Goal: Task Accomplishment & Management: Use online tool/utility

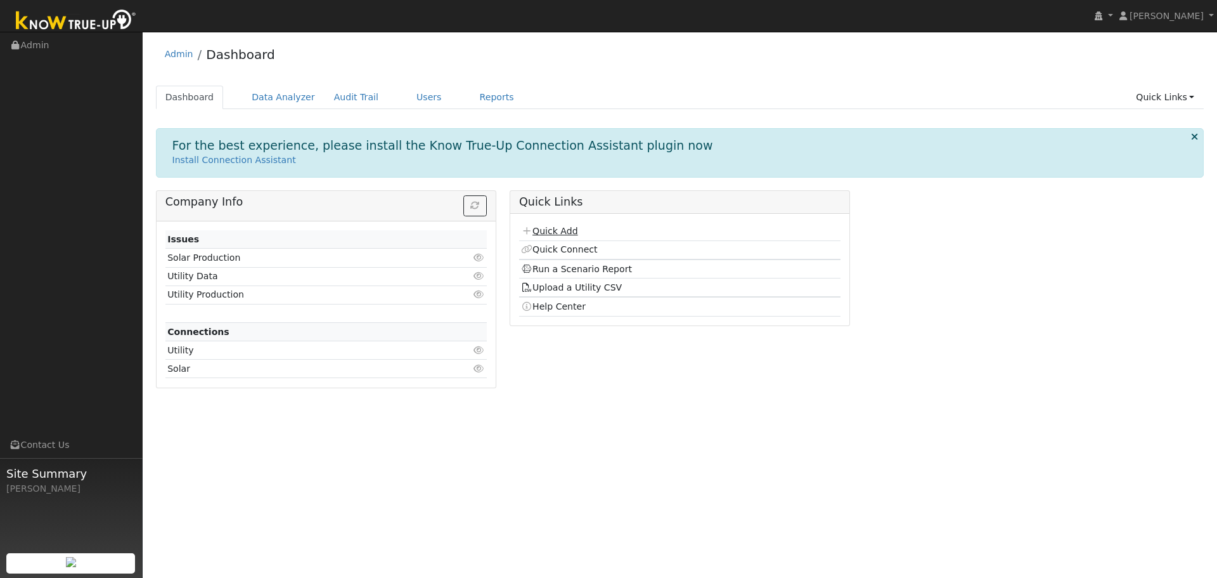
click at [552, 231] on link "Quick Add" at bounding box center [549, 231] width 56 height 10
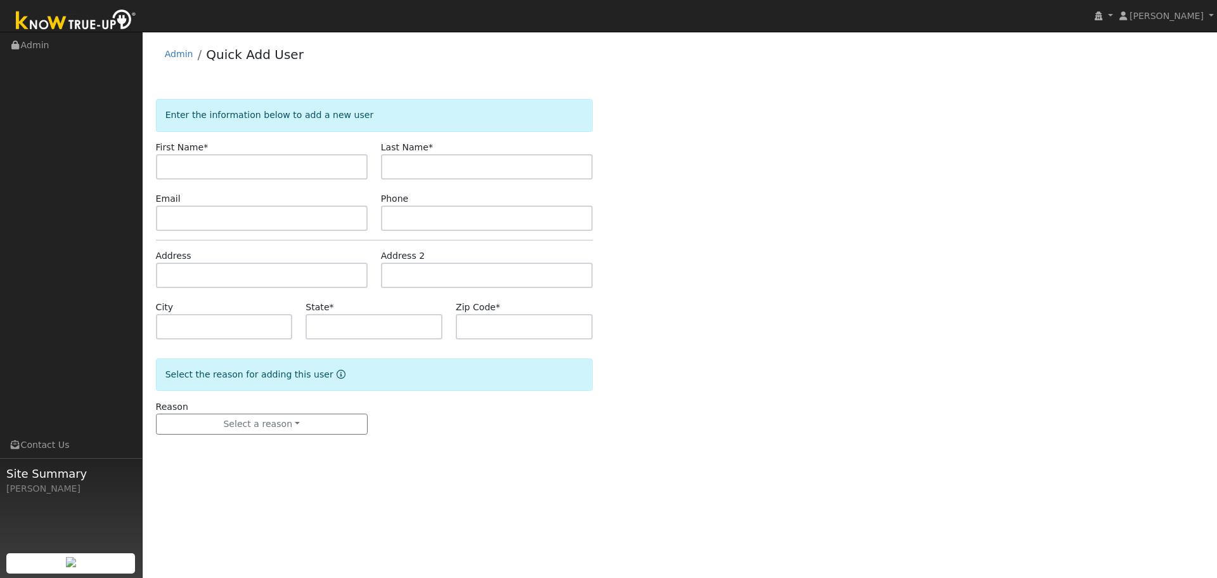
click at [277, 171] on input "text" at bounding box center [262, 166] width 212 height 25
type input "Stephanie"
type input "Scott"
paste input "[EMAIL_ADDRESS][DOMAIN_NAME]"
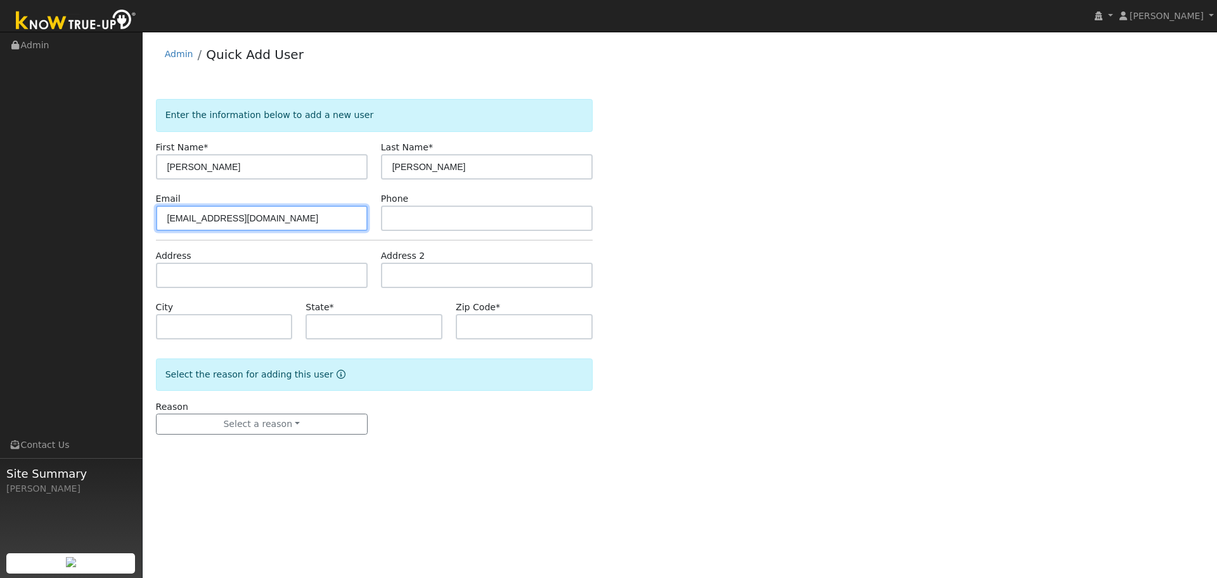
type input "[EMAIL_ADDRESS][DOMAIN_NAME]"
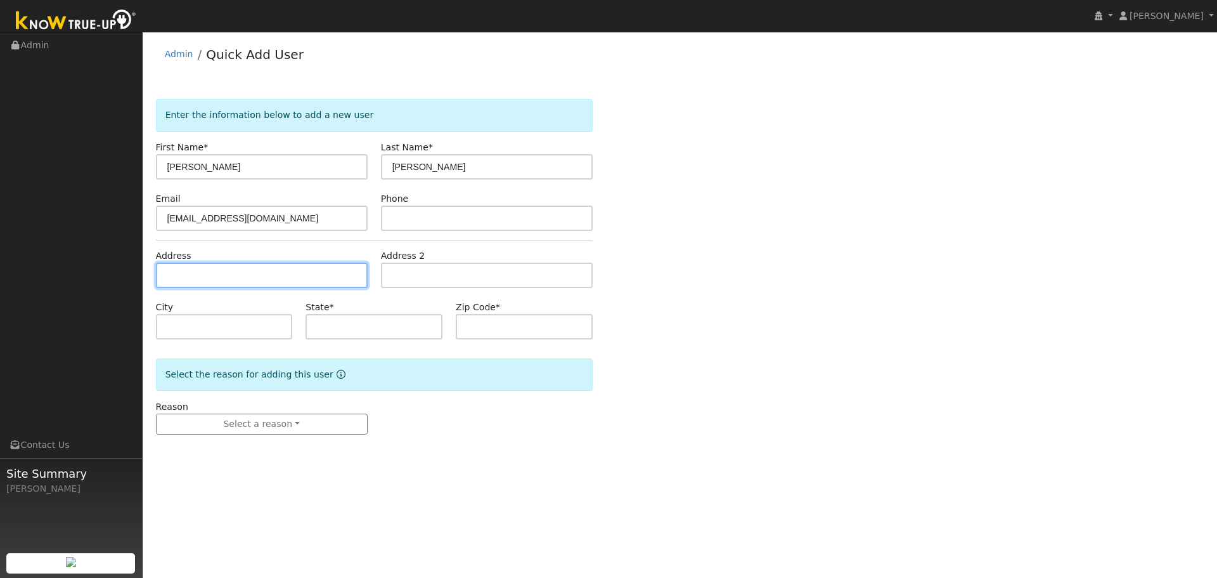
click at [347, 275] on input "text" at bounding box center [262, 274] width 212 height 25
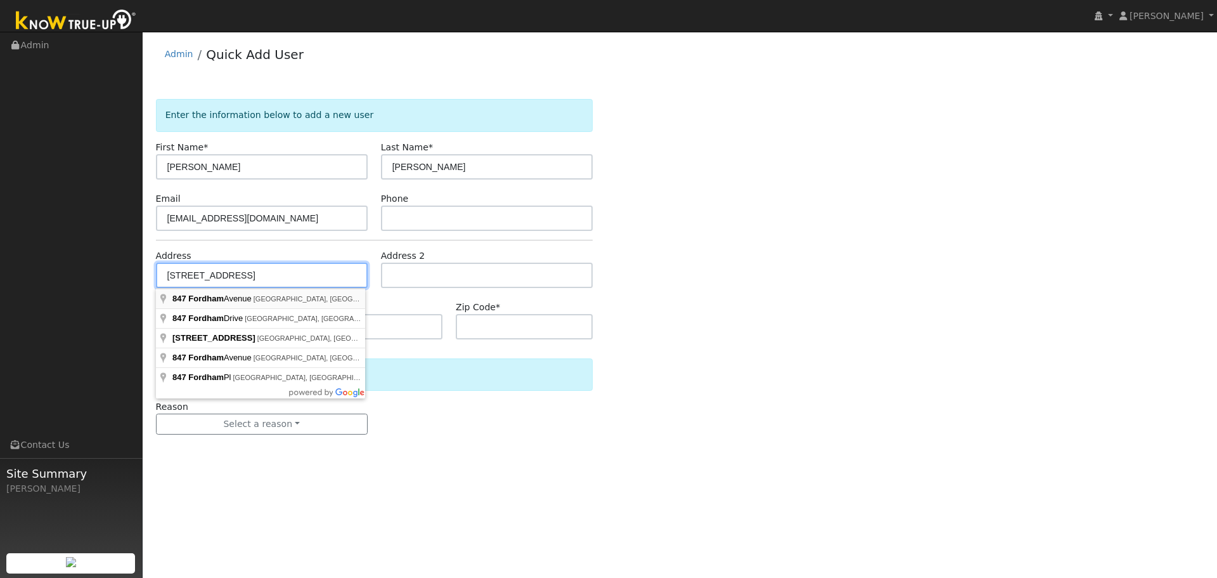
type input "847 Fordham Avenue"
type input "Clovis"
type input "CA"
type input "93611"
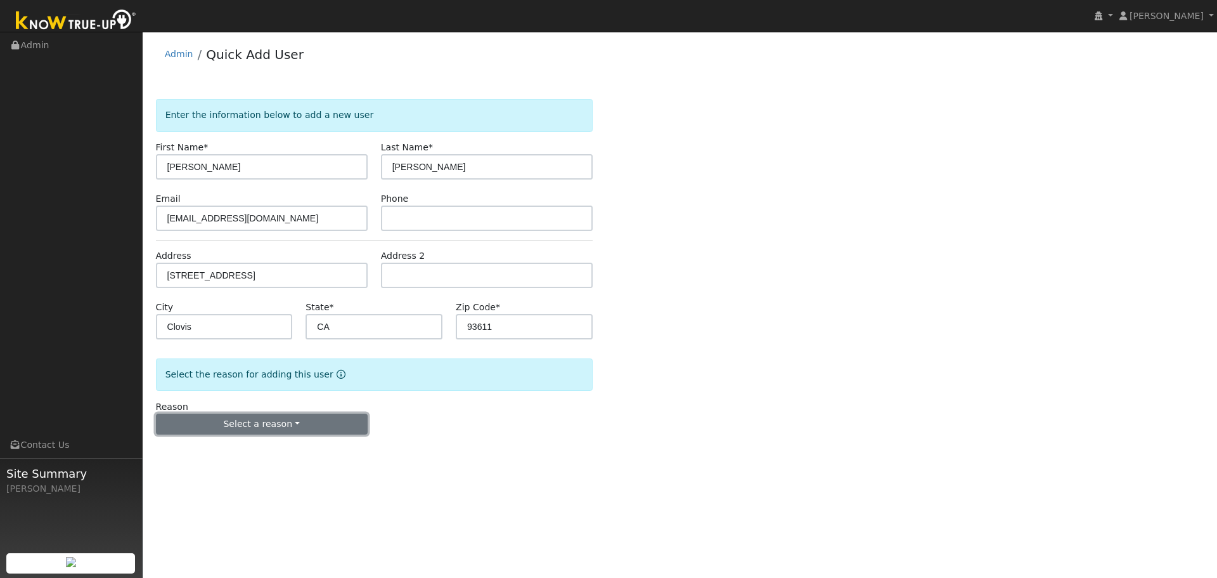
click at [281, 433] on button "Select a reason" at bounding box center [262, 424] width 212 height 22
click at [252, 457] on link "New lead" at bounding box center [227, 450] width 140 height 18
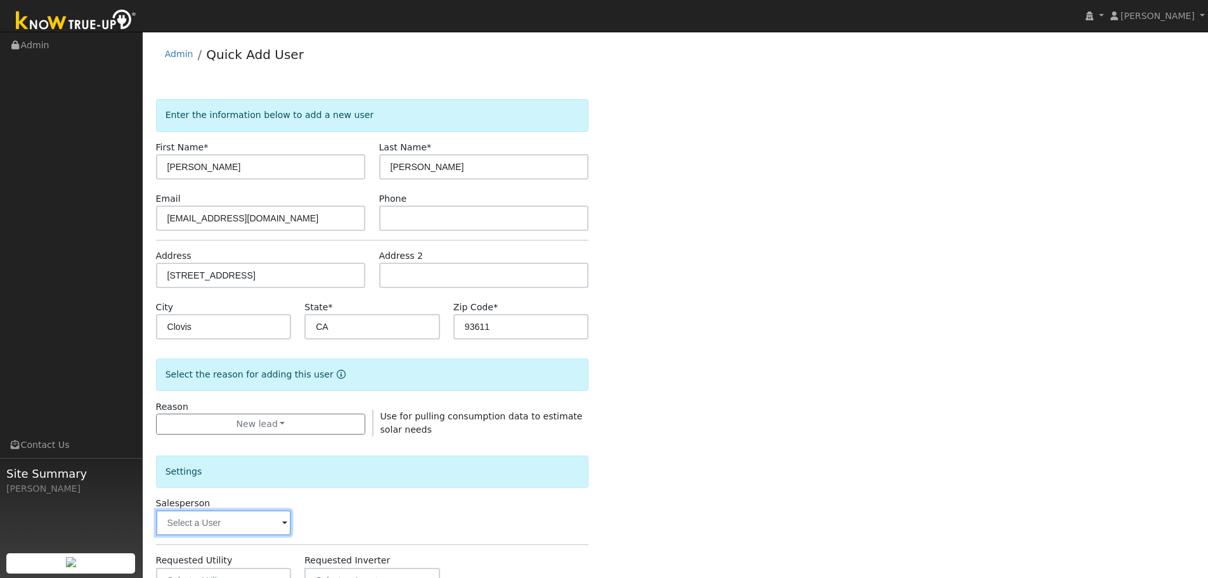
drag, startPoint x: 236, startPoint y: 531, endPoint x: 240, endPoint y: 524, distance: 8.3
click at [236, 529] on input "text" at bounding box center [224, 522] width 136 height 25
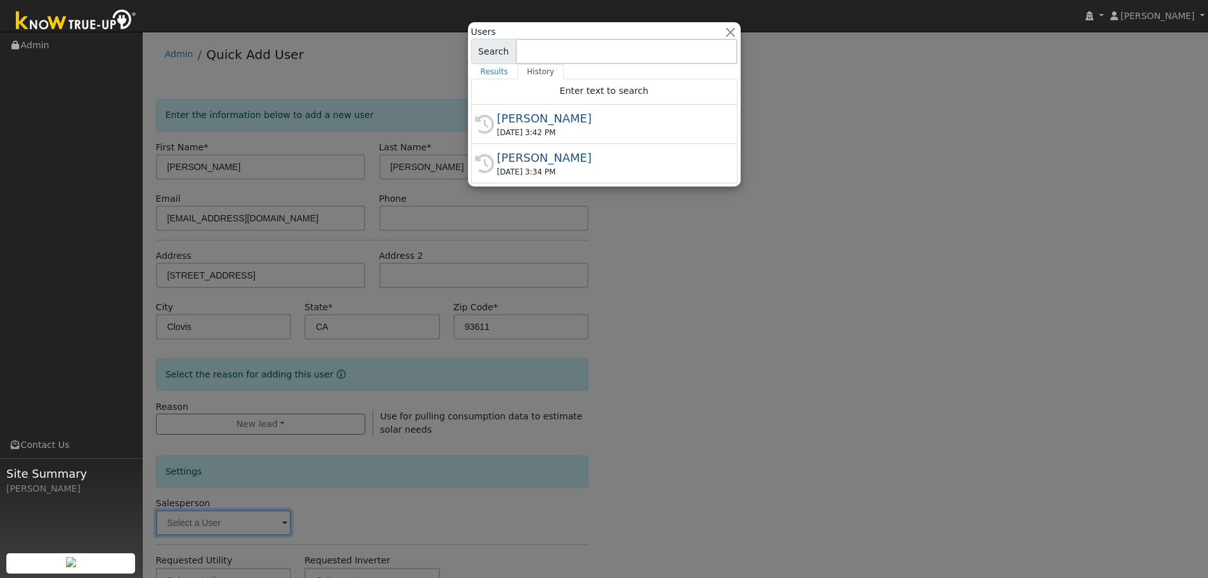
click at [266, 528] on div at bounding box center [604, 289] width 1208 height 578
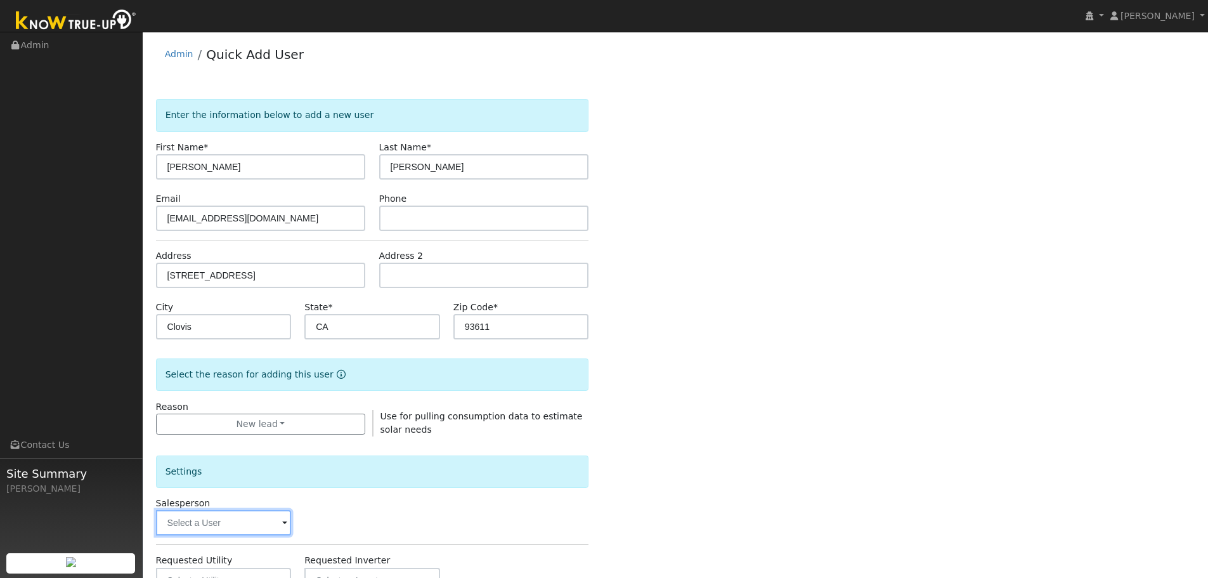
click at [270, 531] on input "text" at bounding box center [224, 522] width 136 height 25
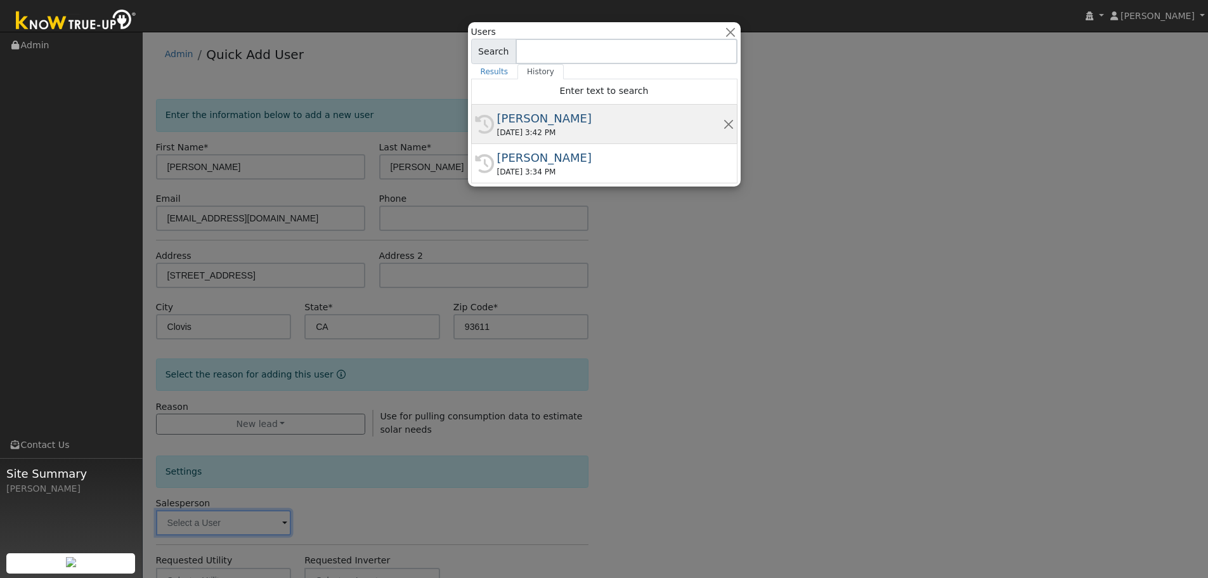
click at [562, 121] on div "[PERSON_NAME]" at bounding box center [610, 118] width 226 height 17
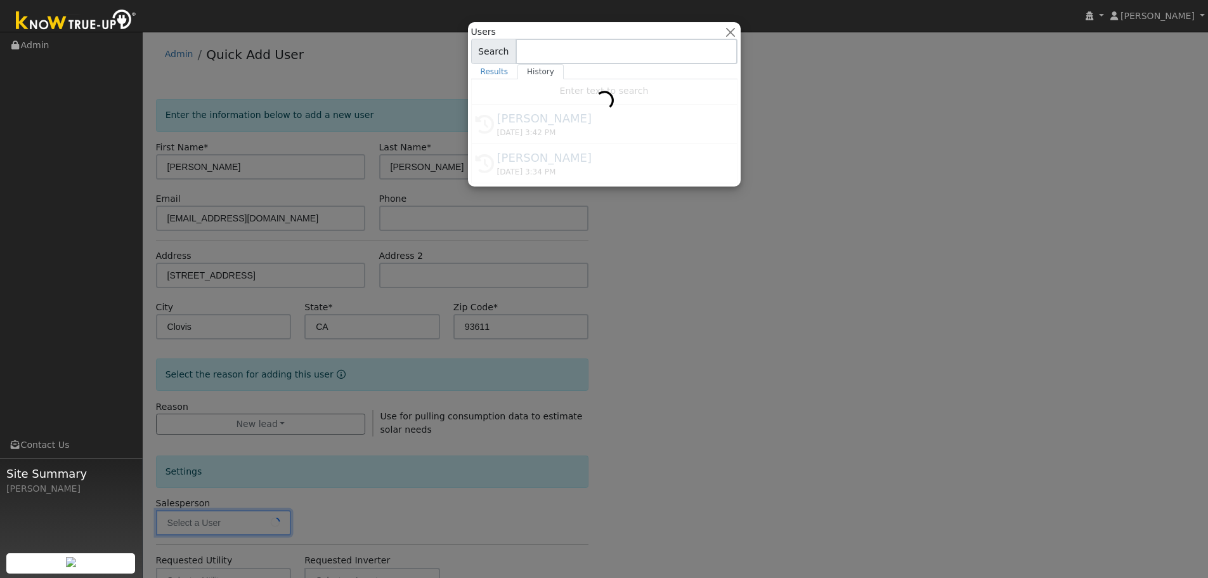
type input "[PERSON_NAME]"
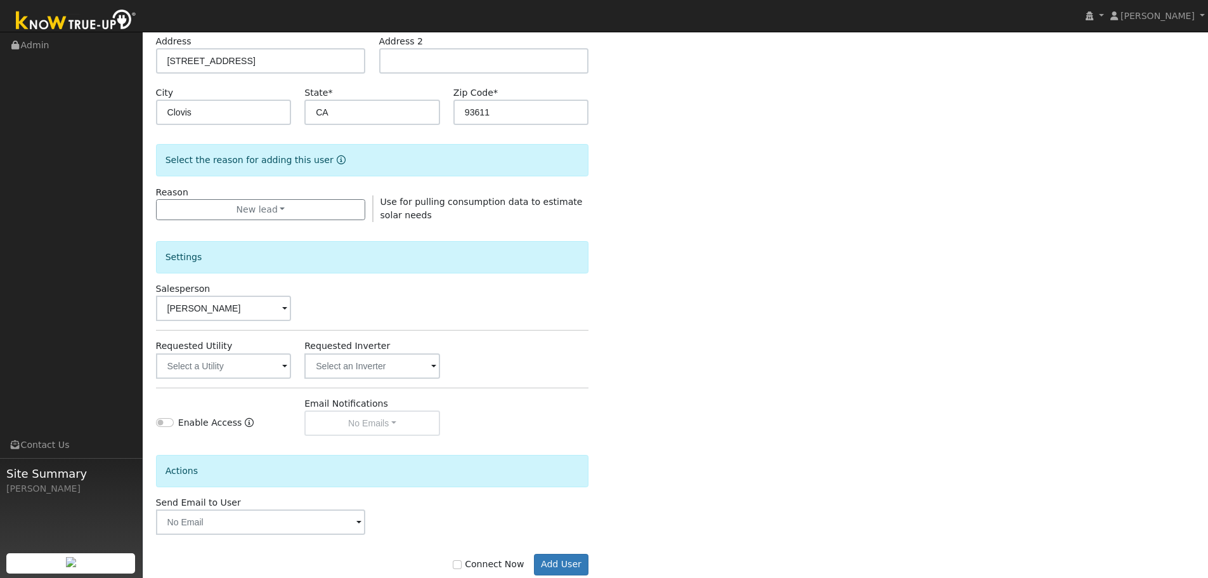
scroll to position [243, 0]
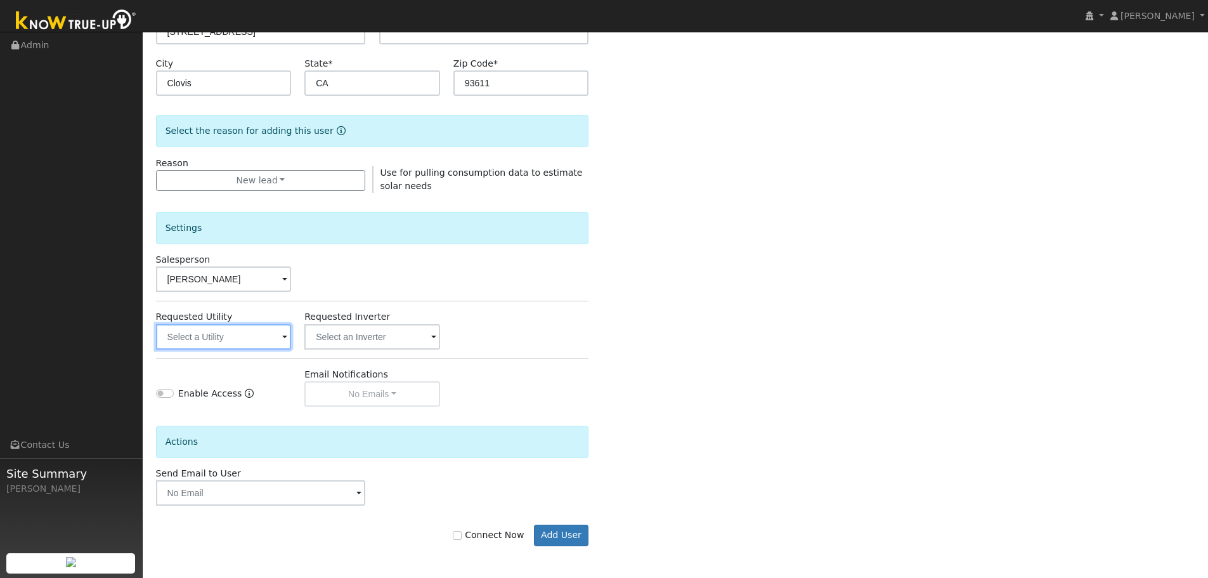
click at [268, 338] on input "text" at bounding box center [224, 336] width 136 height 25
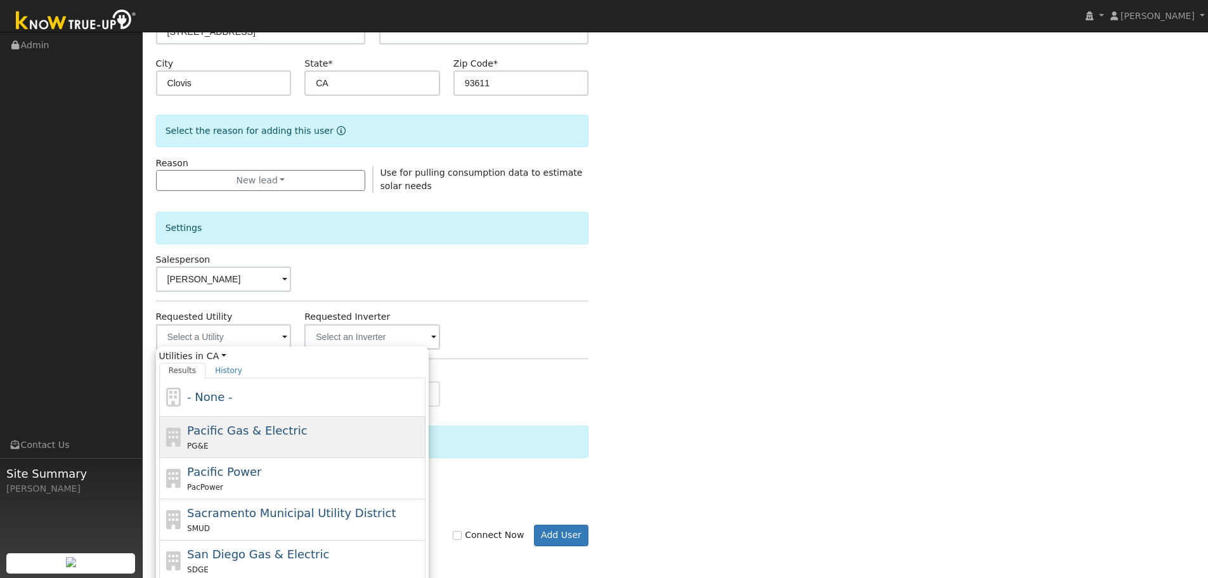
click at [306, 432] on div "Pacific Gas & Electric PG&E" at bounding box center [304, 437] width 235 height 30
type input "Pacific Gas & Electric"
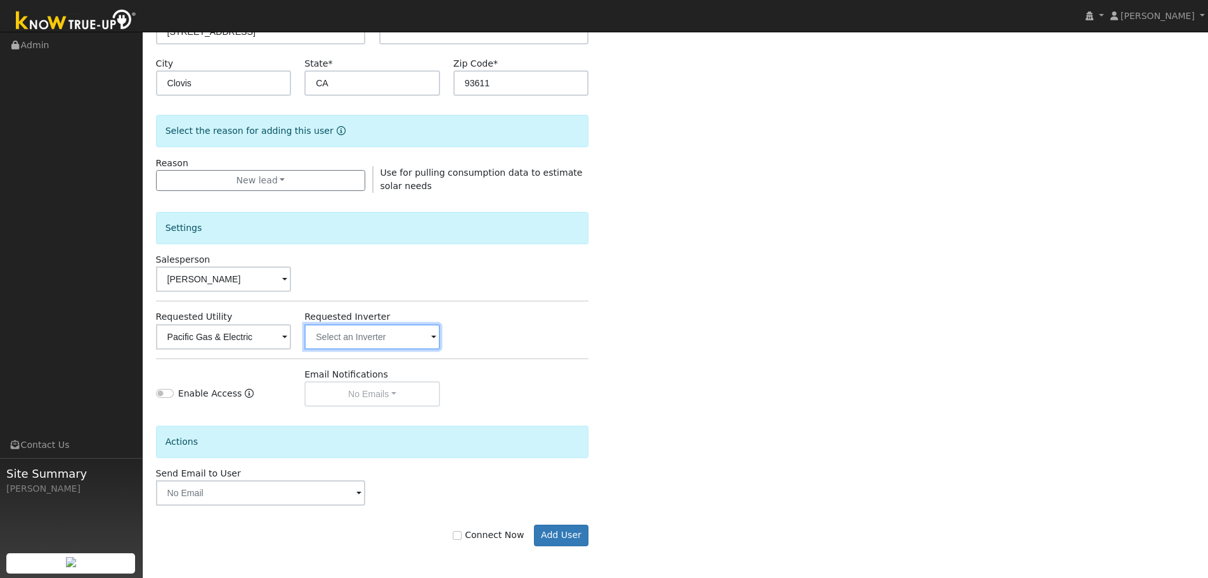
click at [292, 338] on input "text" at bounding box center [224, 336] width 136 height 25
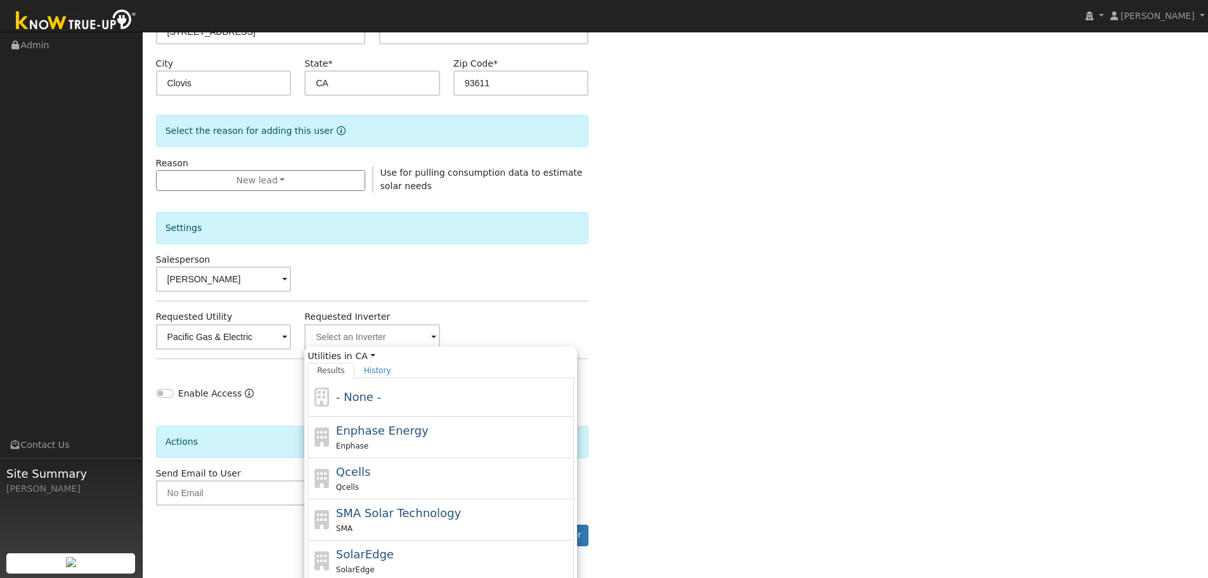
click at [659, 340] on div "Enter the information below to add a new user First Name * Stephanie Last Name …" at bounding box center [675, 213] width 1039 height 716
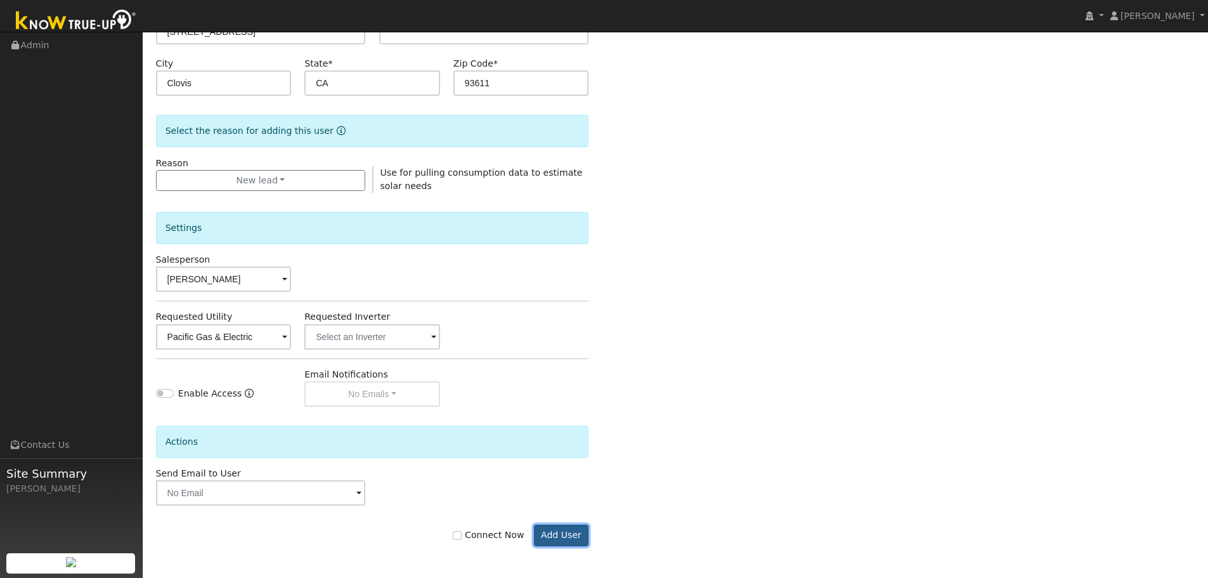
click at [560, 540] on button "Add User" at bounding box center [561, 535] width 55 height 22
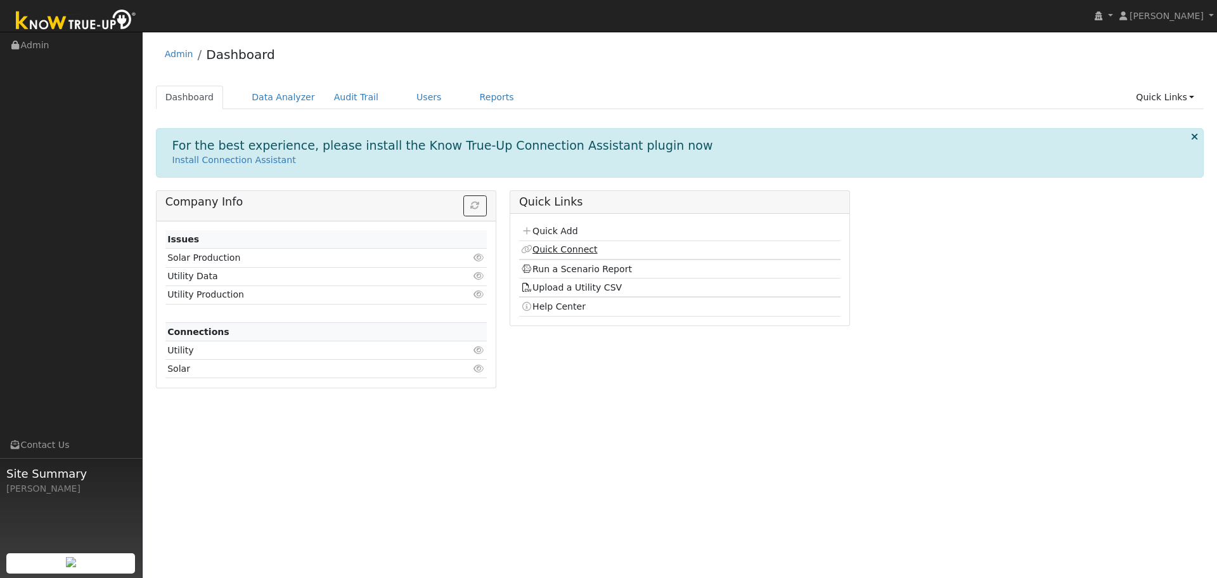
click at [580, 251] on link "Quick Connect" at bounding box center [559, 249] width 76 height 10
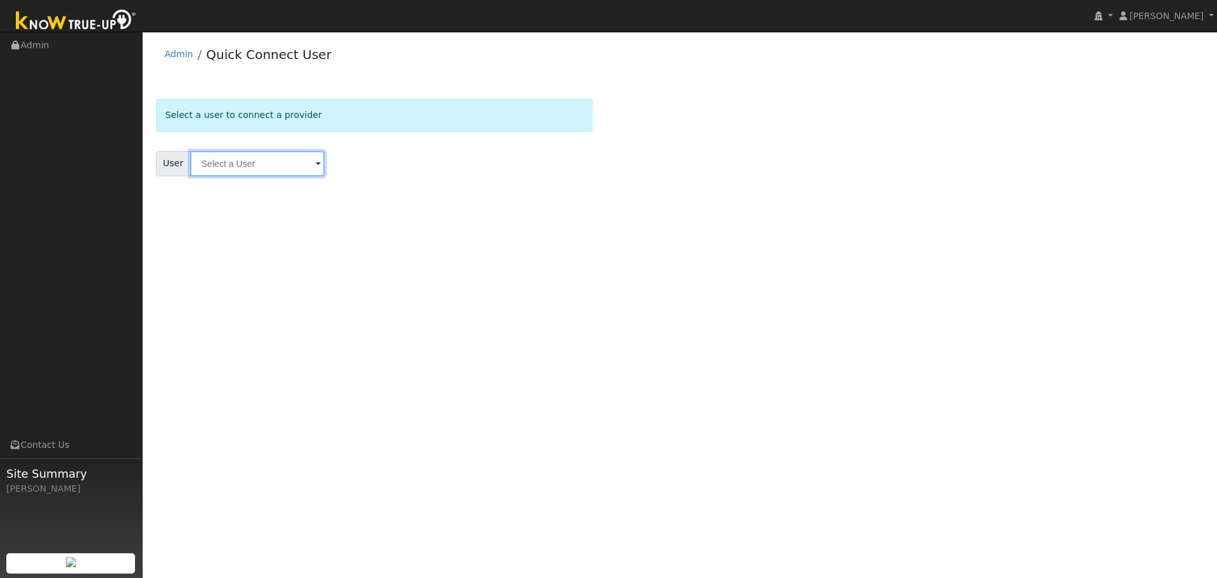
click at [295, 173] on input "text" at bounding box center [257, 163] width 134 height 25
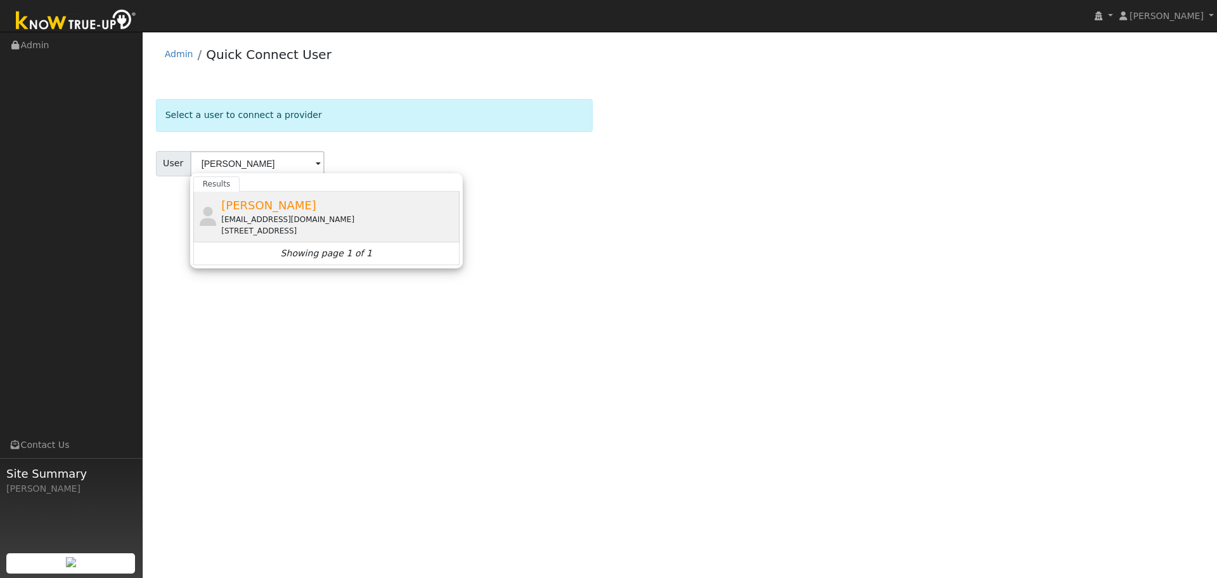
click at [383, 225] on div "[STREET_ADDRESS]" at bounding box center [338, 230] width 235 height 11
type input "[PERSON_NAME]"
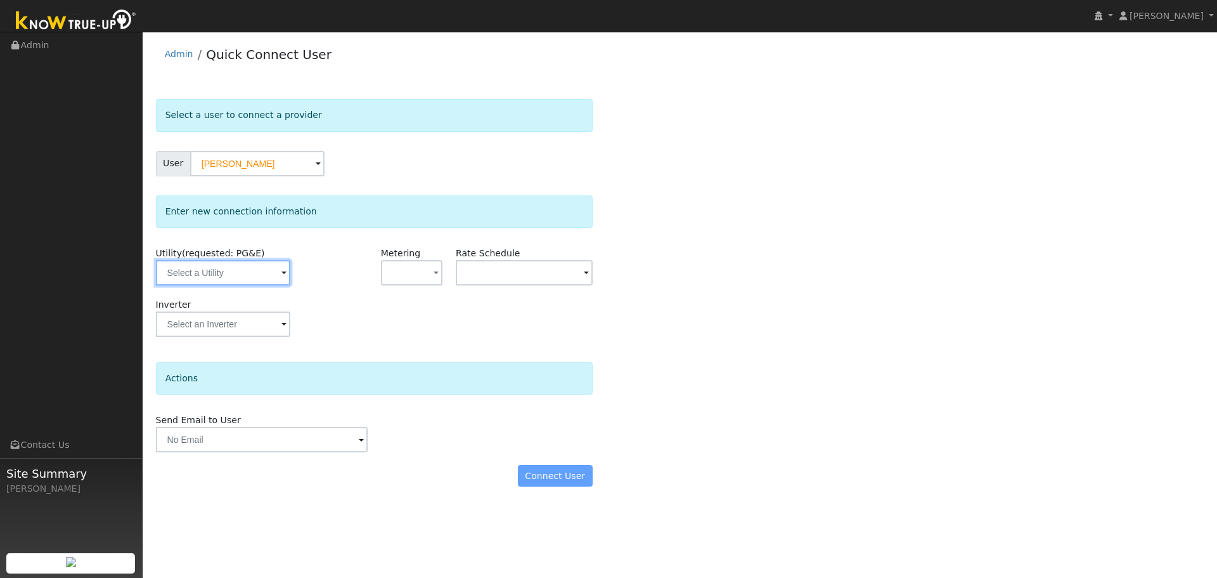
click at [278, 275] on input "text" at bounding box center [223, 272] width 134 height 25
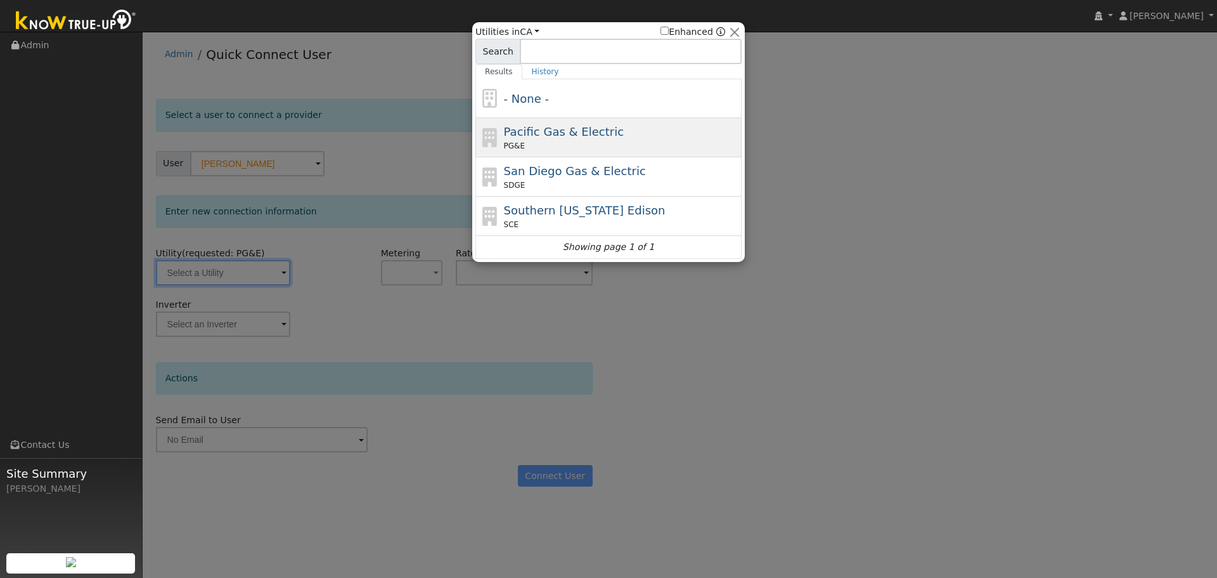
click at [519, 127] on span "Pacific Gas & Electric" at bounding box center [564, 131] width 120 height 13
type input "PG&E"
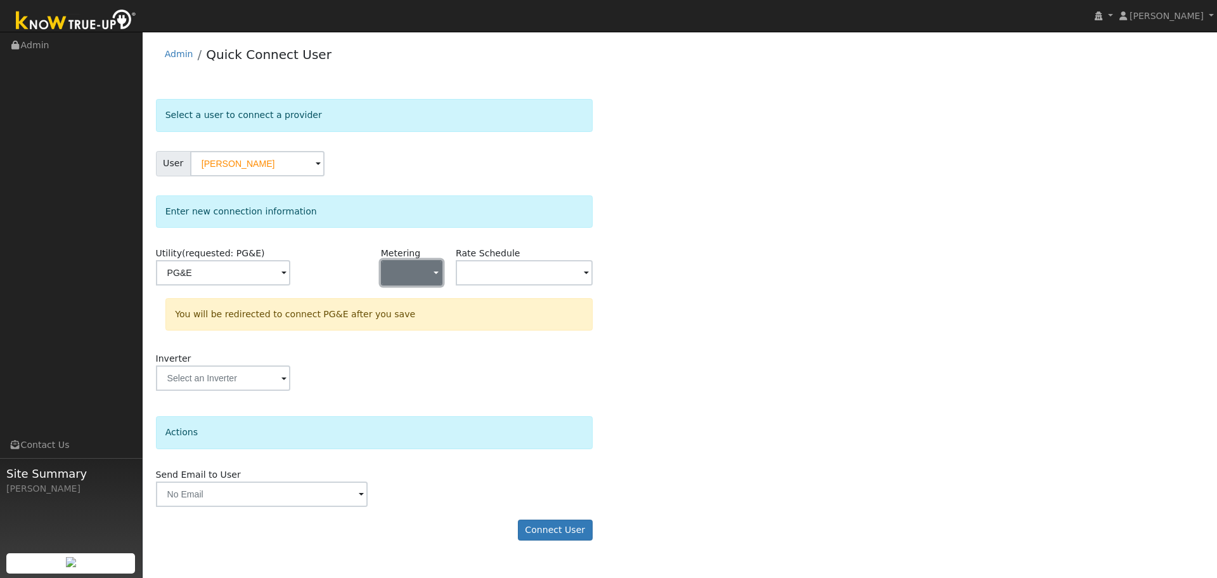
click at [422, 275] on button "button" at bounding box center [411, 272] width 61 height 25
click at [436, 347] on ul "- None - NEM NBT" at bounding box center [425, 318] width 89 height 63
click at [434, 280] on span "button" at bounding box center [436, 273] width 5 height 13
click at [432, 332] on link "NBT" at bounding box center [426, 337] width 88 height 18
click at [290, 264] on input "text" at bounding box center [223, 272] width 134 height 25
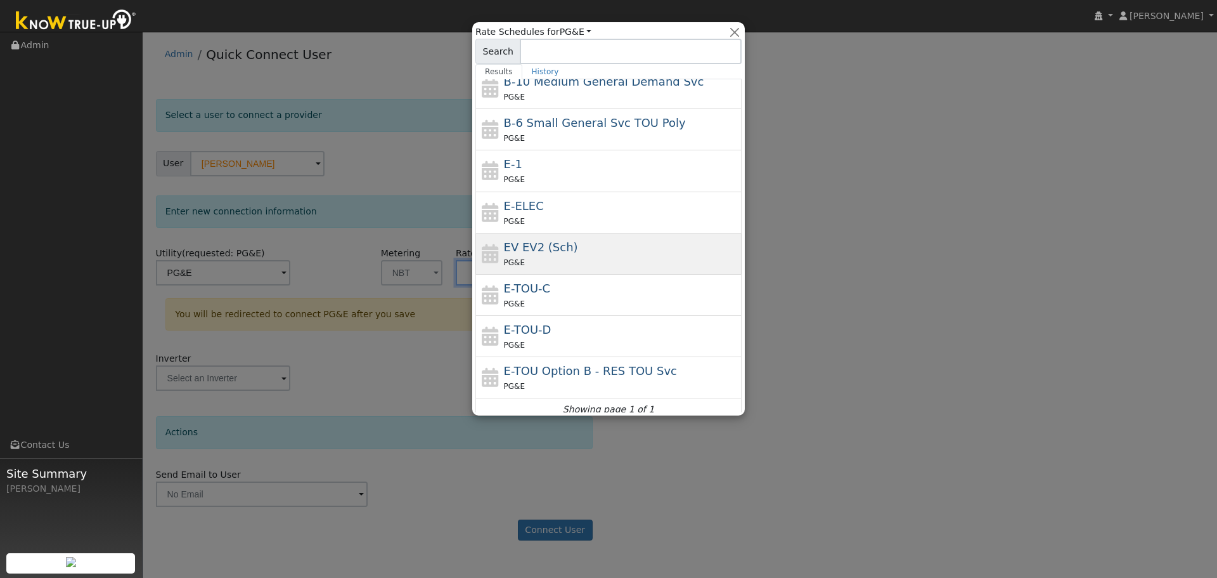
scroll to position [100, 0]
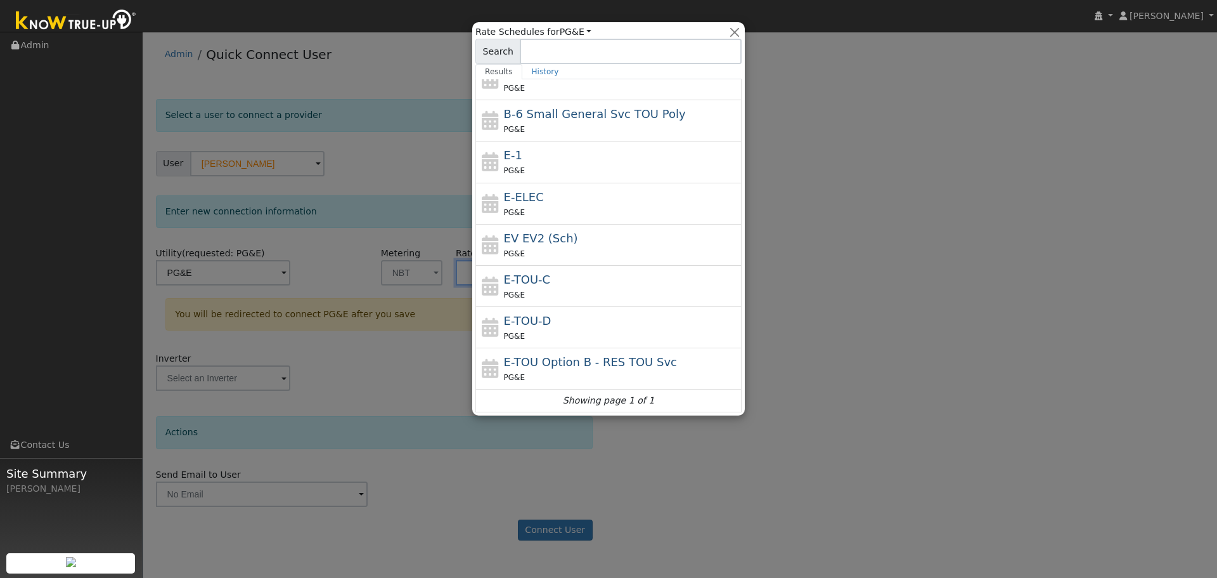
click at [736, 453] on div at bounding box center [608, 289] width 1217 height 578
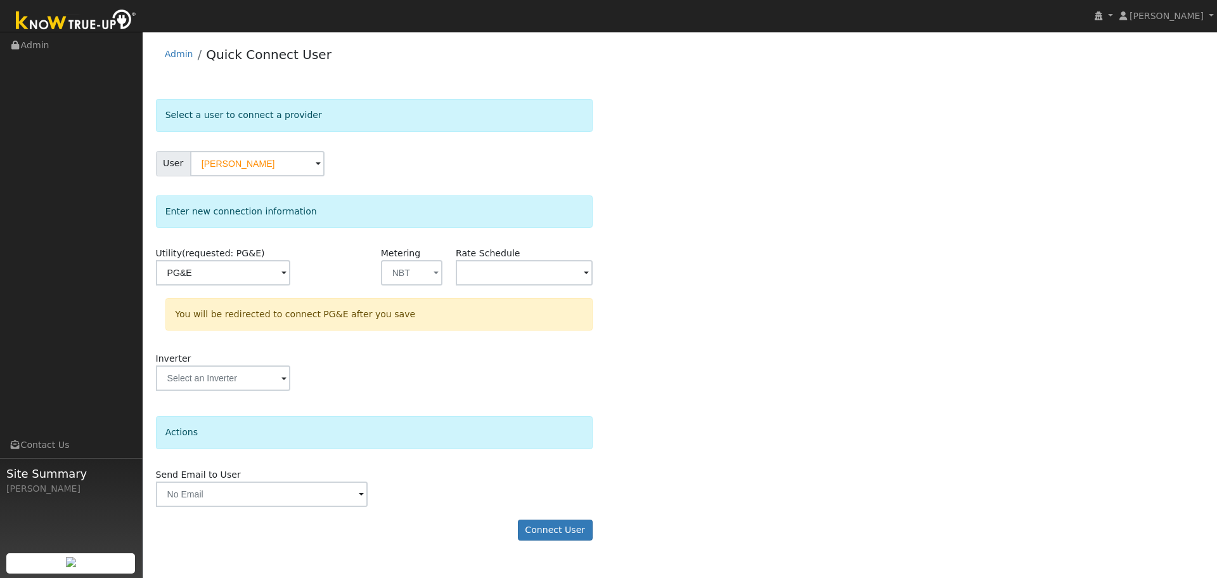
drag, startPoint x: 184, startPoint y: 52, endPoint x: 192, endPoint y: 55, distance: 8.6
click at [184, 52] on link "Admin" at bounding box center [179, 54] width 29 height 10
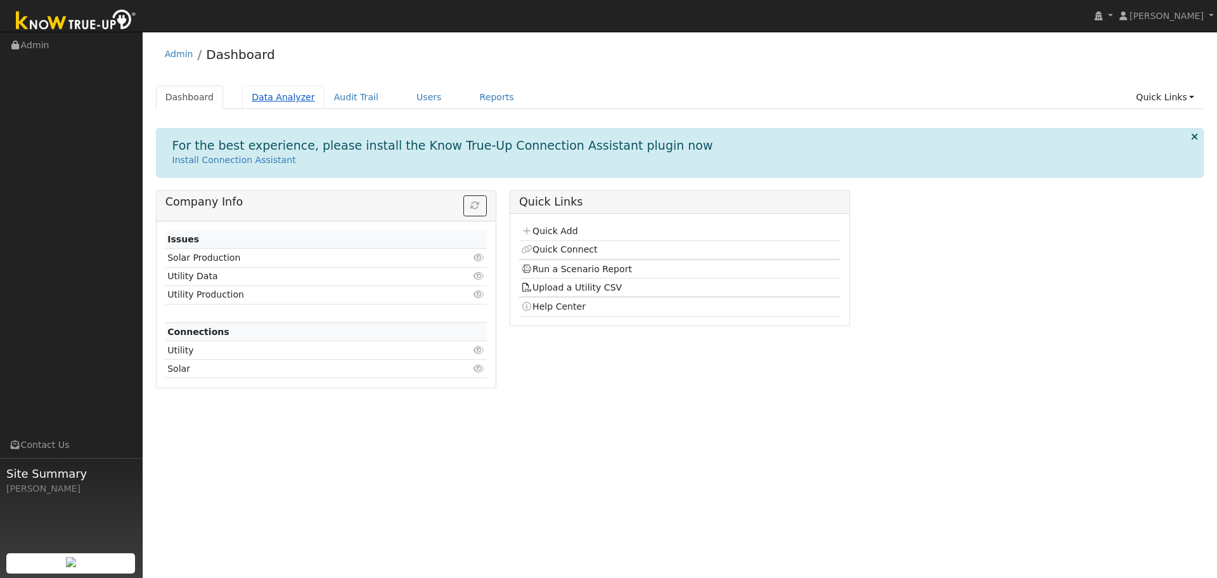
click at [271, 88] on link "Data Analyzer" at bounding box center [283, 97] width 82 height 23
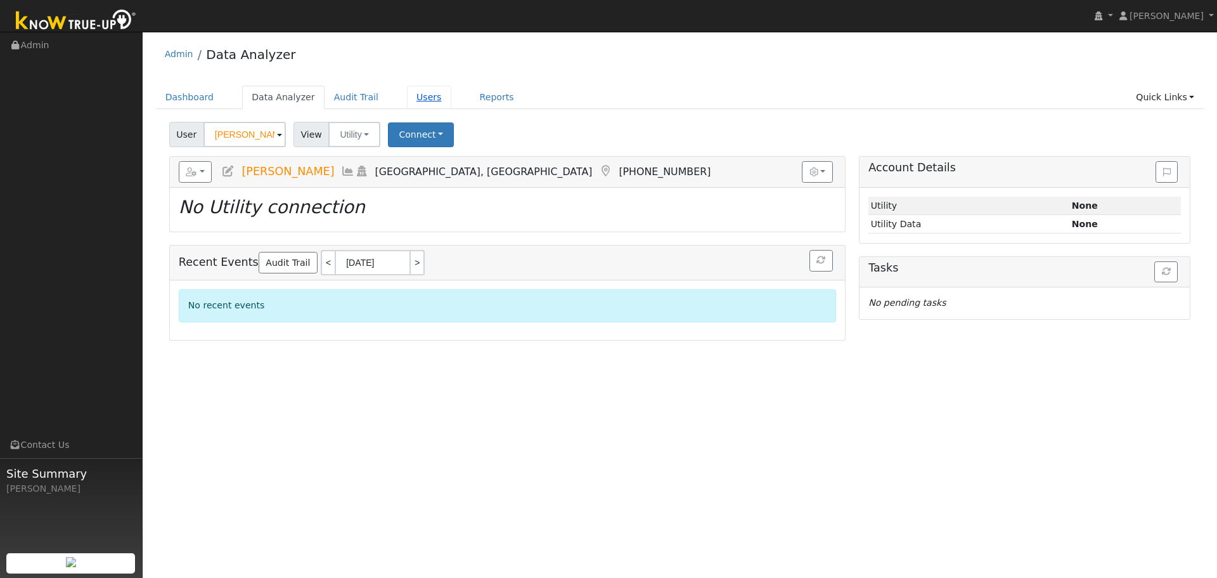
click at [429, 100] on link "Users" at bounding box center [429, 97] width 44 height 23
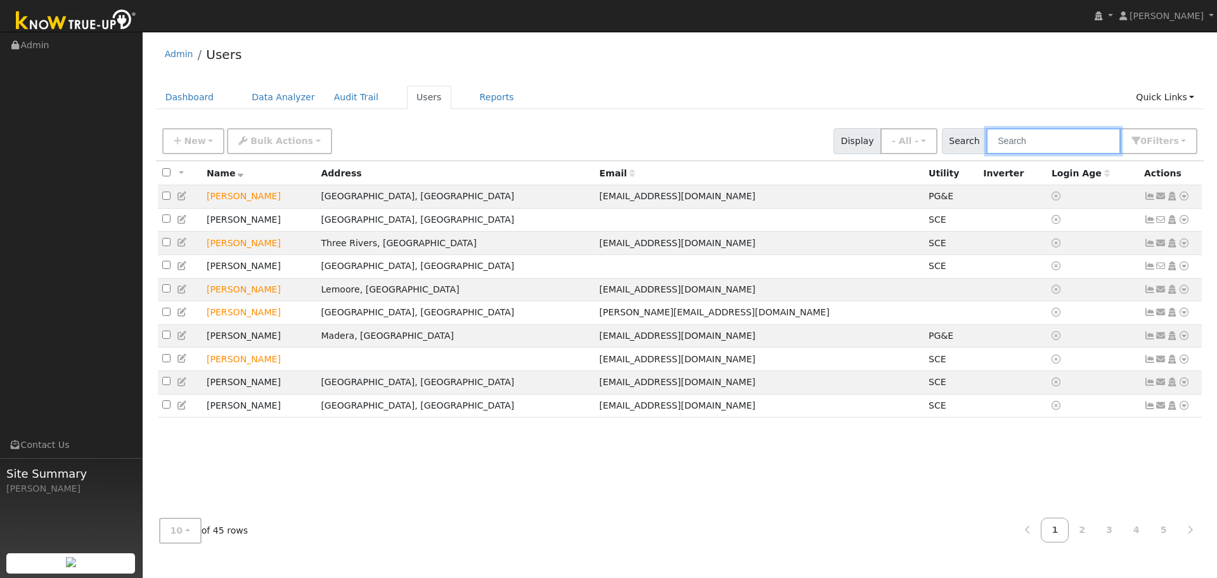
click at [1075, 143] on input "text" at bounding box center [1053, 141] width 134 height 26
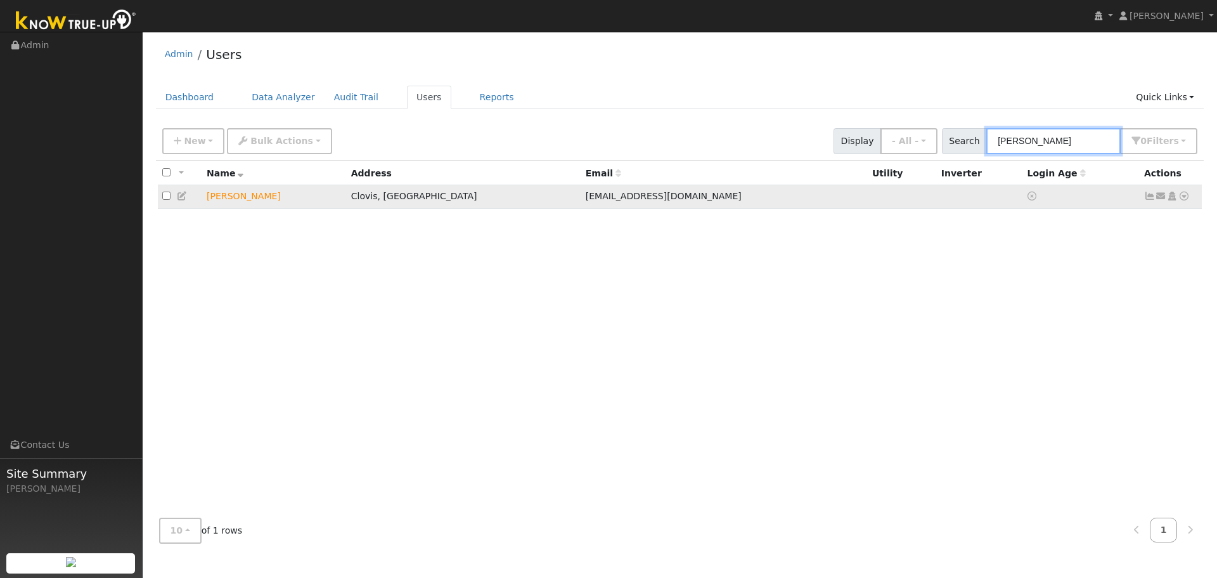
type input "scott"
click at [1146, 198] on icon at bounding box center [1149, 195] width 11 height 9
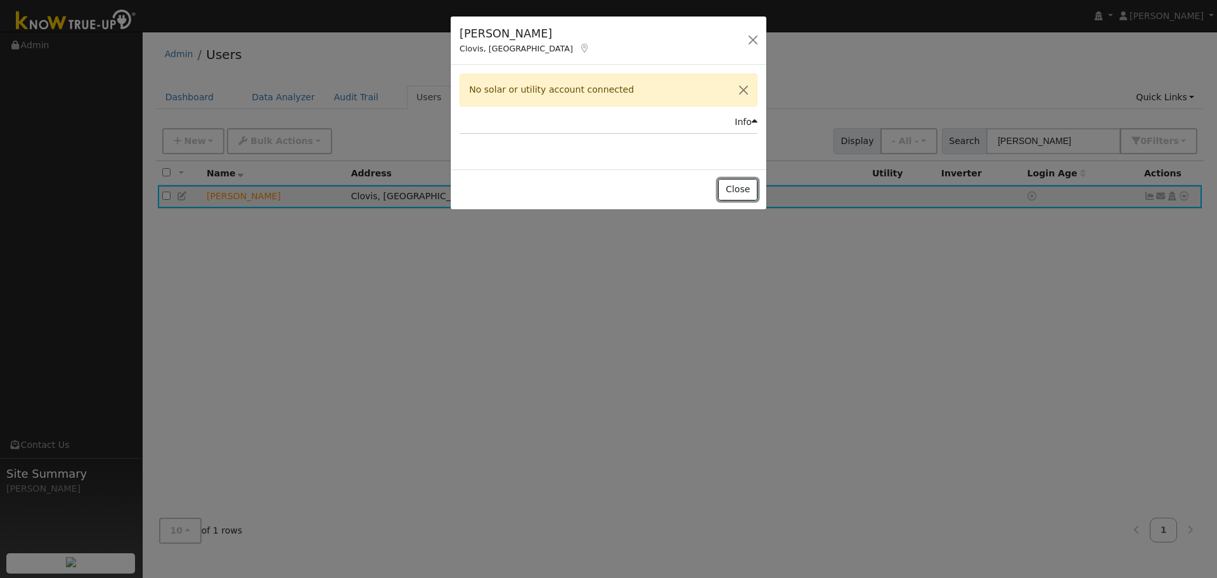
drag, startPoint x: 733, startPoint y: 191, endPoint x: 878, endPoint y: 183, distance: 145.4
click at [735, 189] on button "Close" at bounding box center [737, 190] width 39 height 22
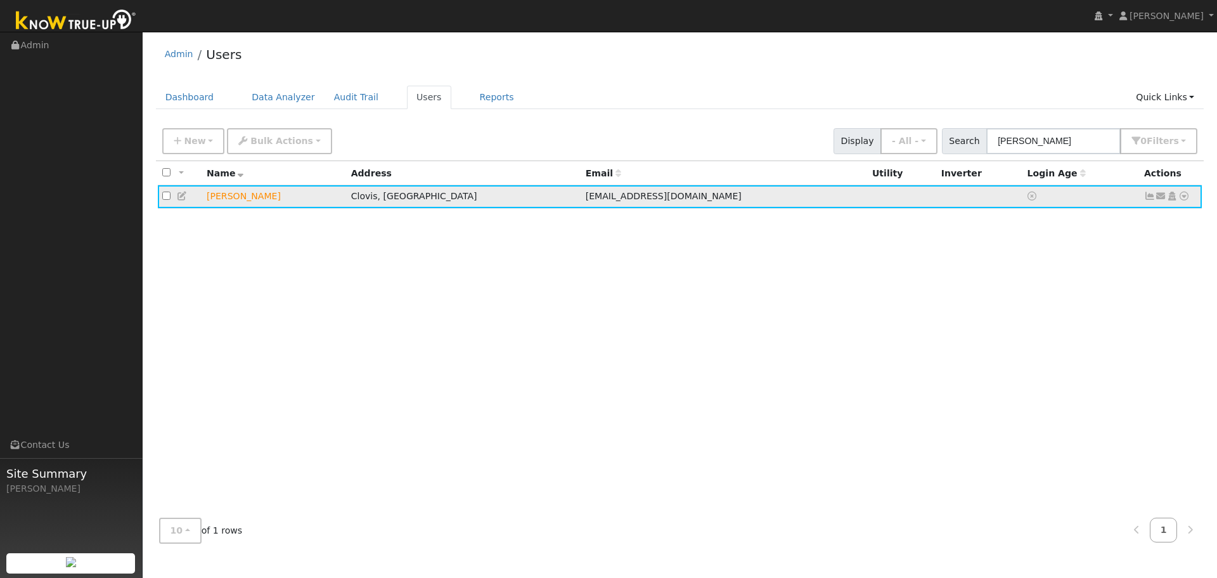
click at [1188, 197] on icon at bounding box center [1184, 195] width 11 height 9
click at [1170, 263] on link "Interval Data" at bounding box center [1147, 264] width 82 height 18
click at [1180, 200] on icon at bounding box center [1184, 195] width 11 height 9
click at [0, 0] on link "Import From CSV" at bounding box center [0, 0] width 0 height 0
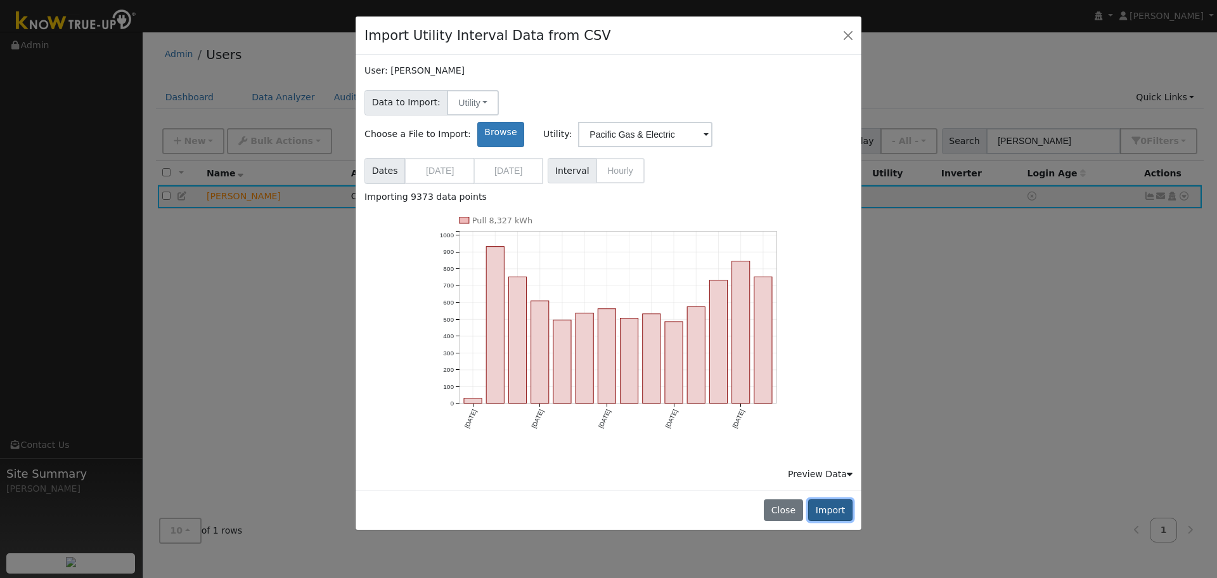
click at [846, 499] on button "Import" at bounding box center [830, 510] width 44 height 22
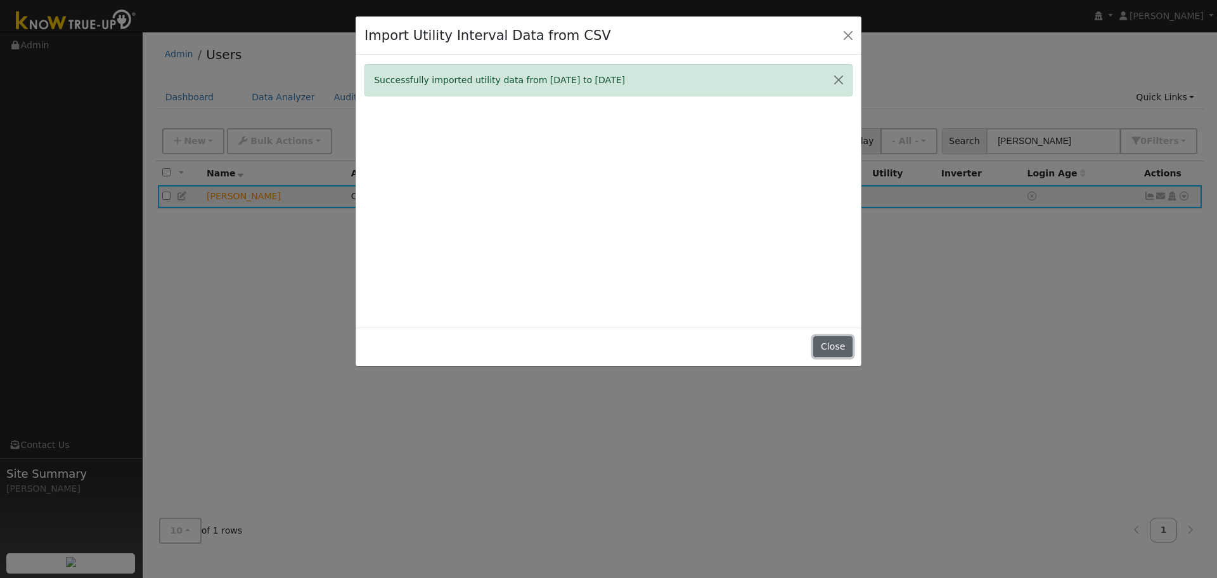
click at [828, 339] on button "Close" at bounding box center [832, 347] width 39 height 22
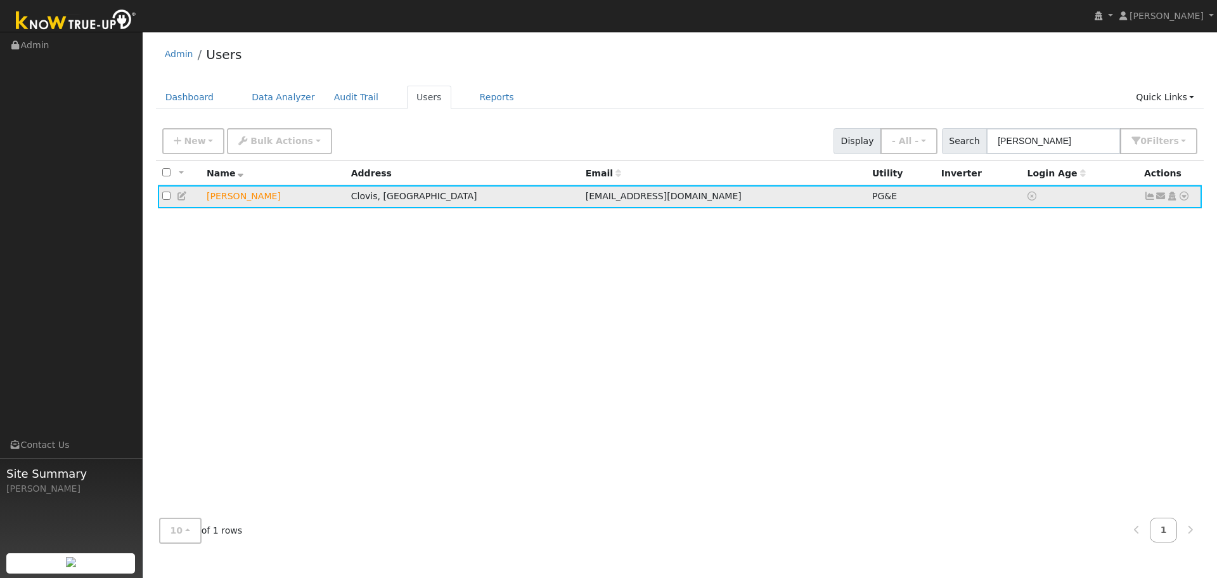
click at [243, 200] on td "[PERSON_NAME]" at bounding box center [274, 196] width 145 height 23
click at [1185, 198] on icon at bounding box center [1184, 195] width 11 height 9
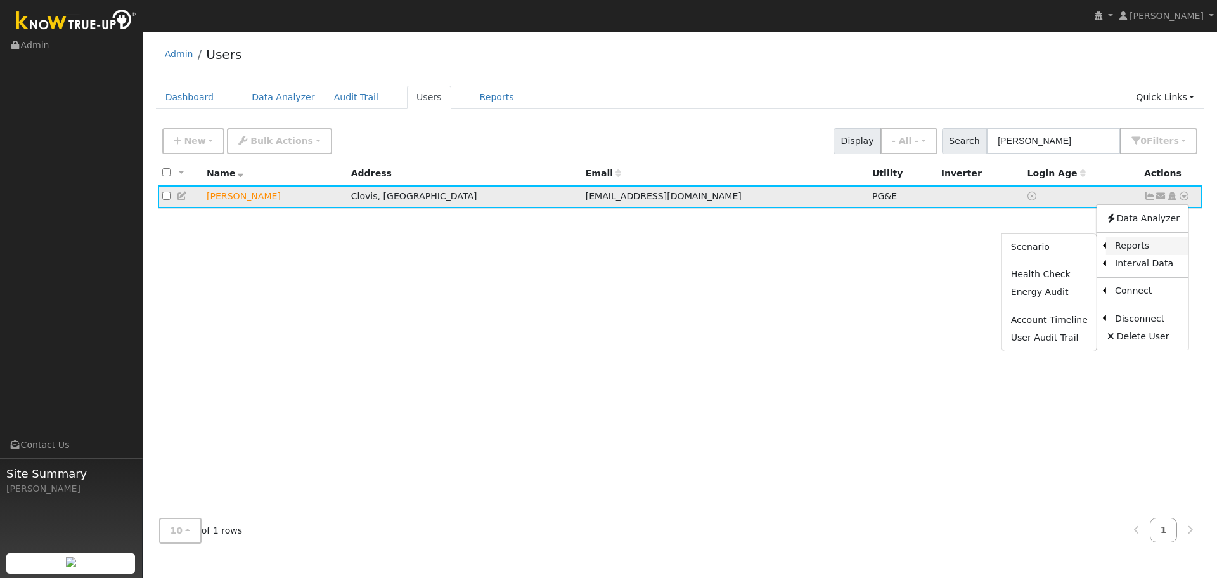
click at [1166, 250] on link "Reports" at bounding box center [1147, 246] width 82 height 18
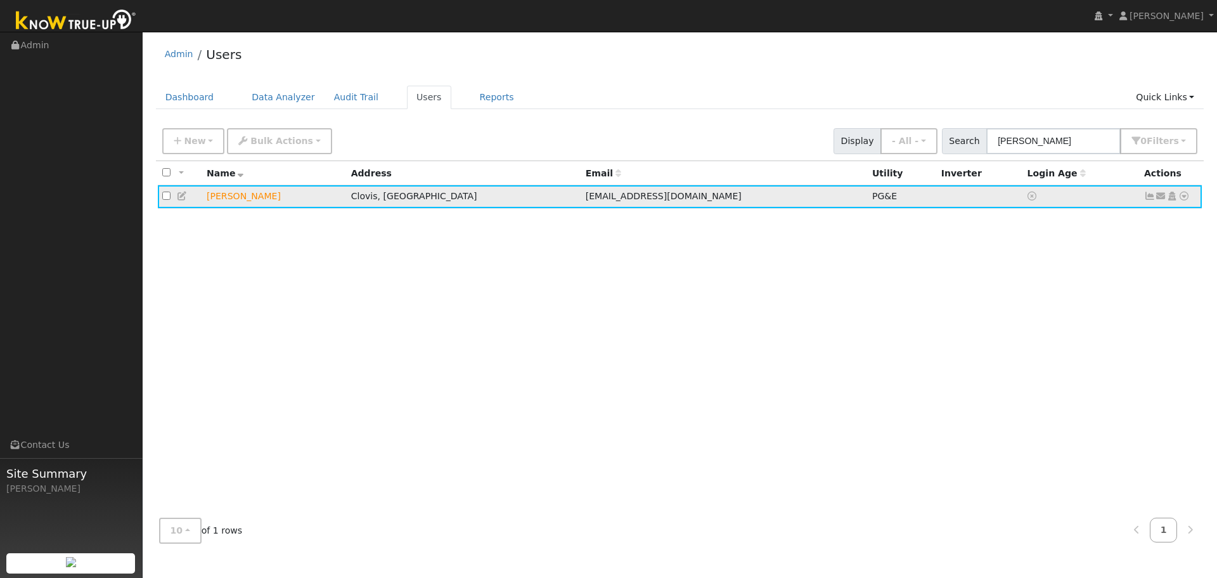
click at [1180, 200] on icon at bounding box center [1184, 195] width 11 height 9
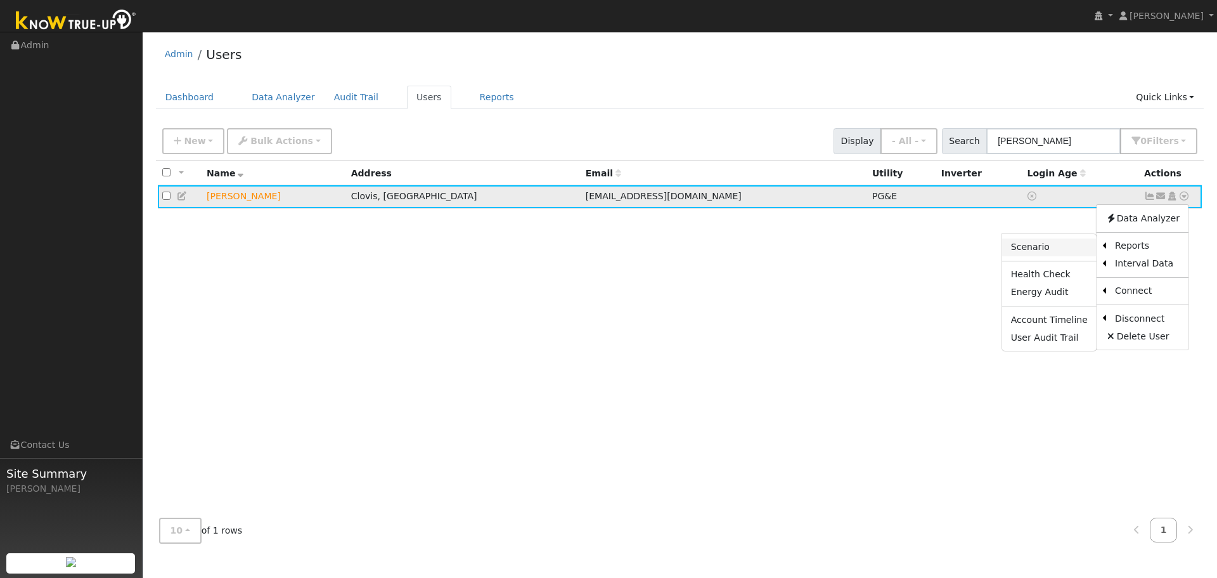
click at [1057, 250] on link "Scenario" at bounding box center [1049, 247] width 94 height 18
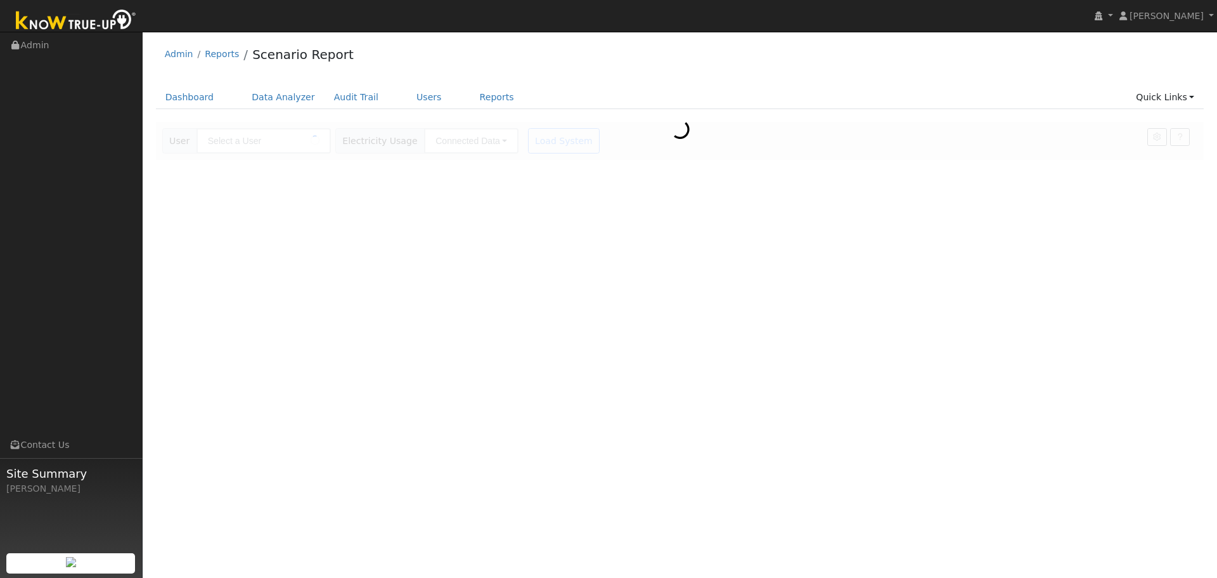
type input "[PERSON_NAME]"
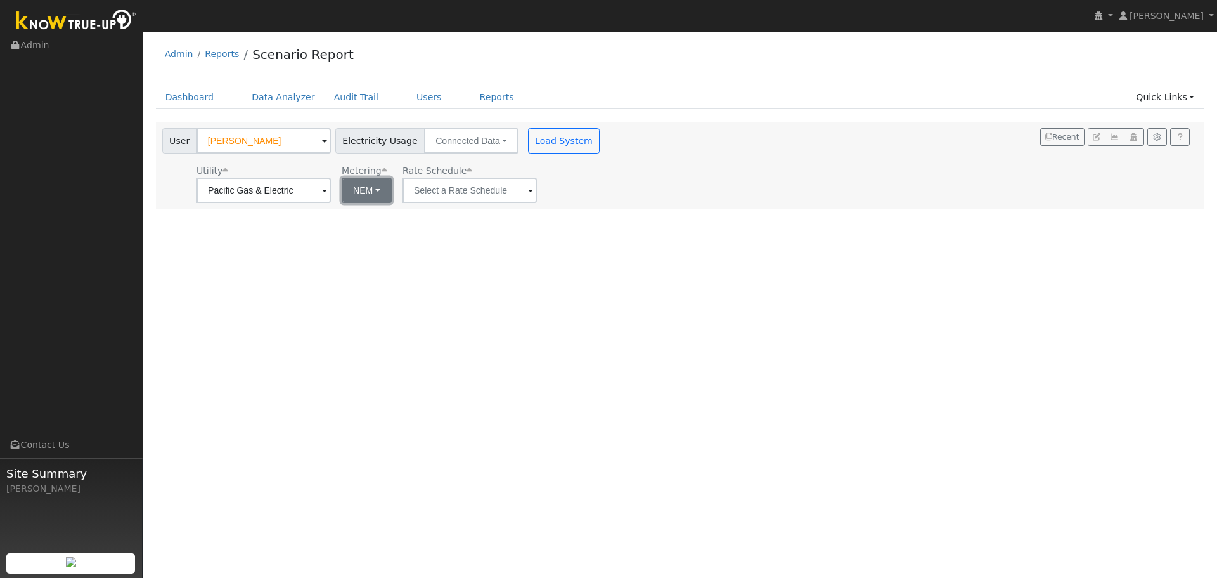
click at [373, 195] on button "NEM" at bounding box center [367, 190] width 50 height 25
click at [384, 235] on link "NBT" at bounding box center [384, 237] width 88 height 18
type input "E-ELEC"
click at [565, 150] on button "Load System" at bounding box center [564, 140] width 72 height 25
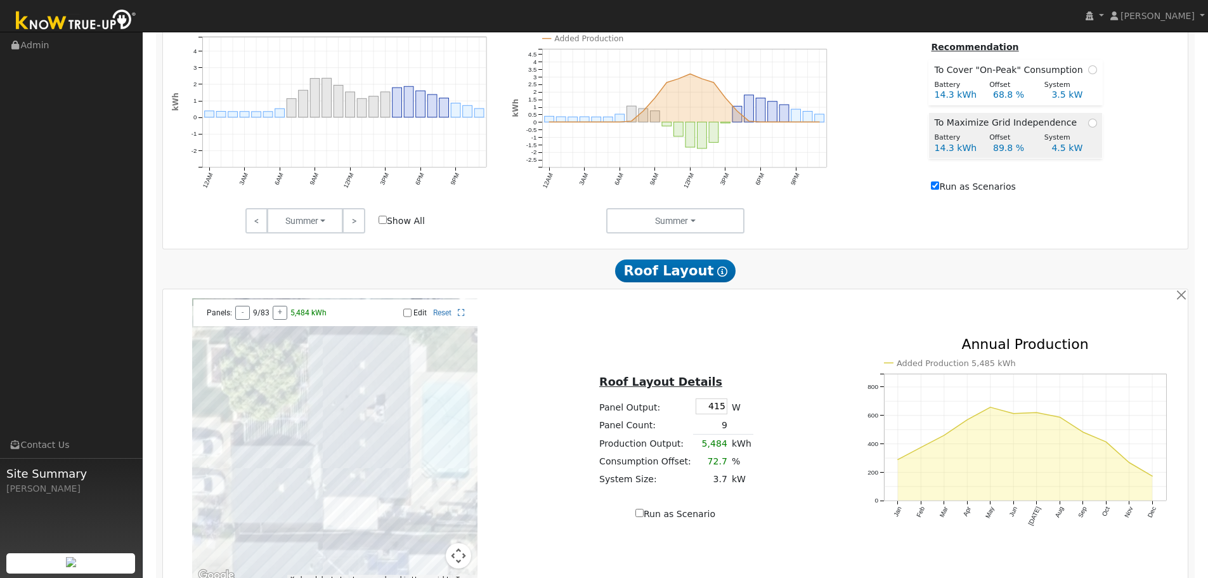
scroll to position [550, 0]
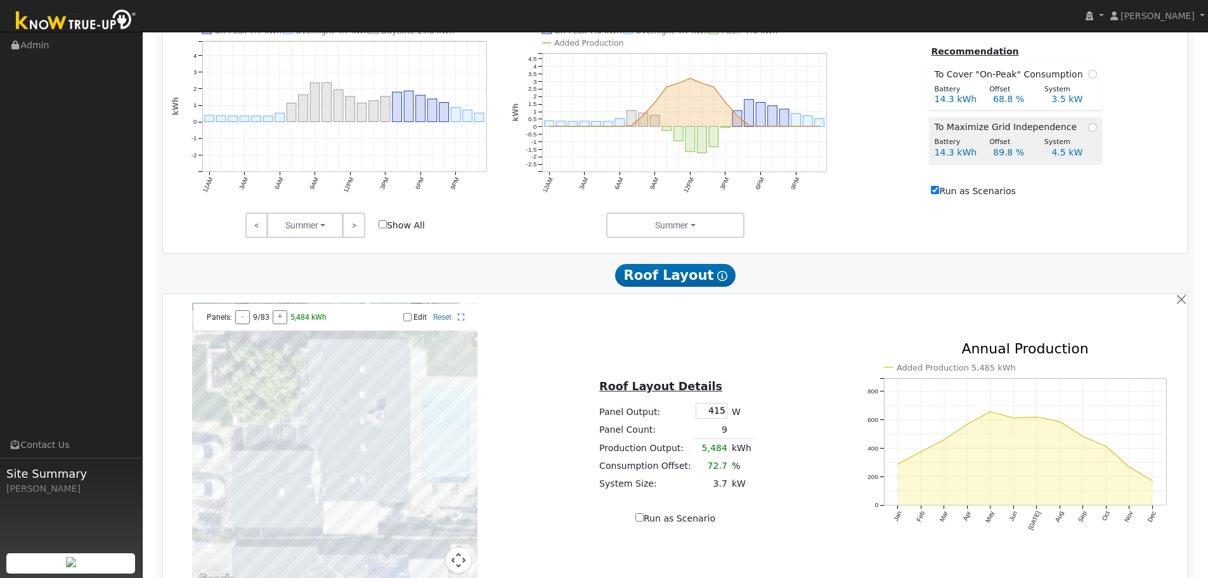
click at [1088, 127] on span at bounding box center [1092, 126] width 9 height 13
radio input "true"
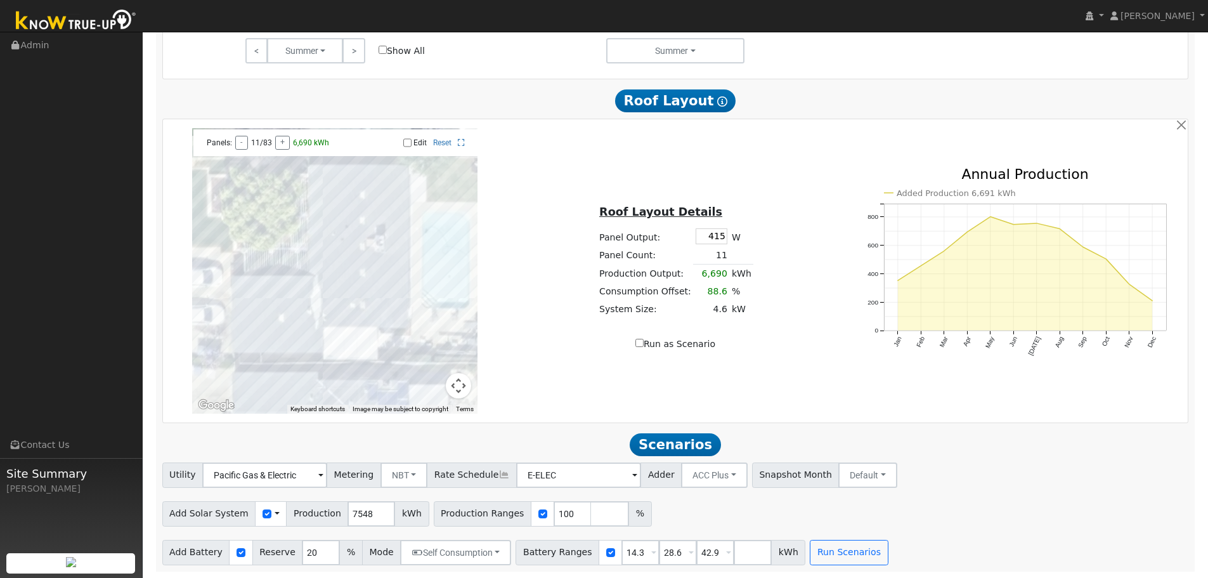
scroll to position [730, 0]
click at [810, 558] on button "Run Scenarios" at bounding box center [849, 552] width 78 height 25
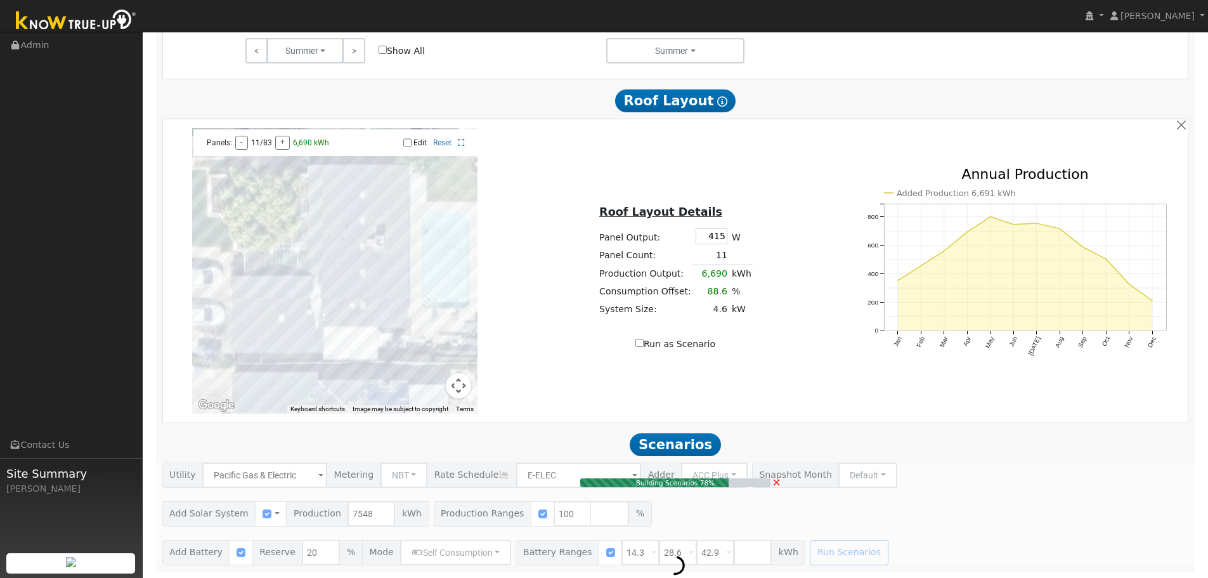
type input "5.0"
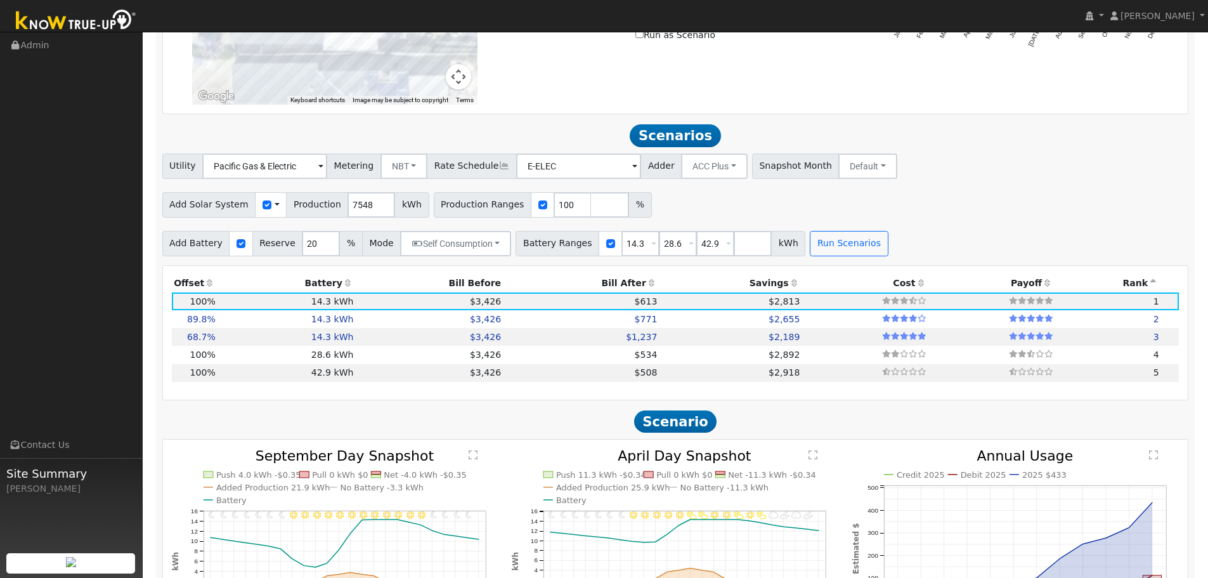
scroll to position [1019, 0]
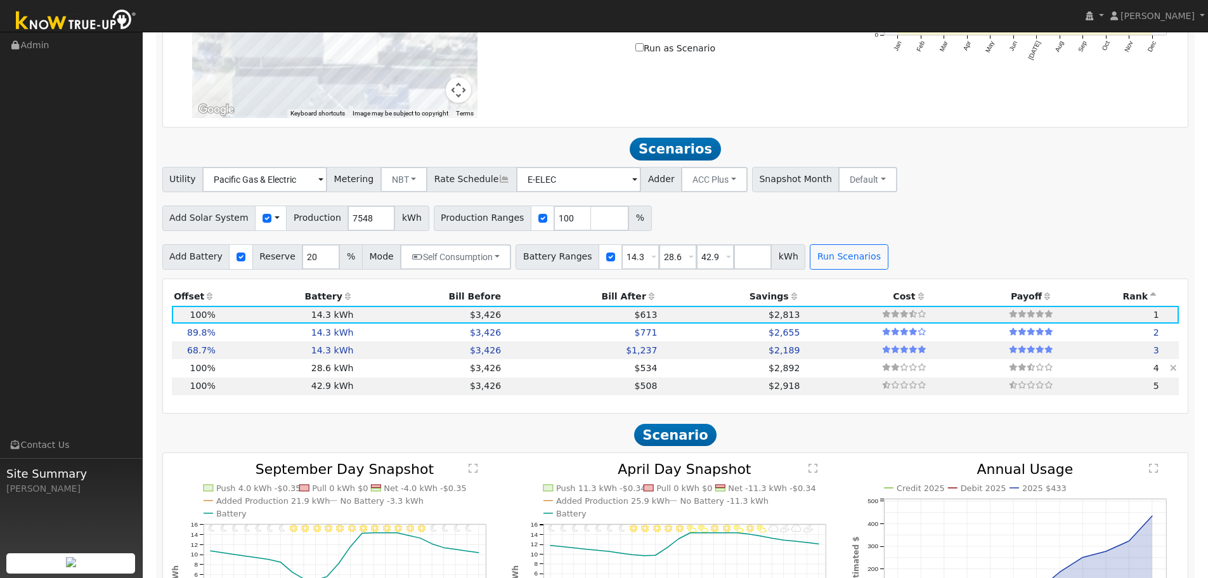
click at [802, 374] on td at bounding box center [865, 368] width 127 height 18
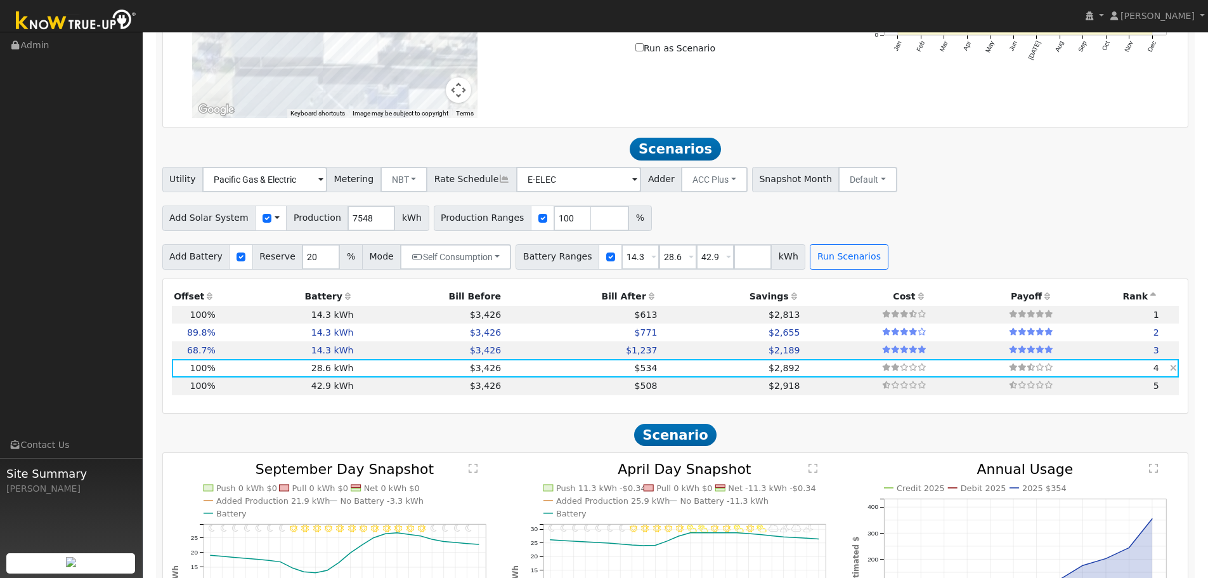
type input "$11,010"
type input "$8,209"
click at [666, 323] on td "$2,813" at bounding box center [730, 315] width 143 height 18
type input "$5,505"
type input "$6,558"
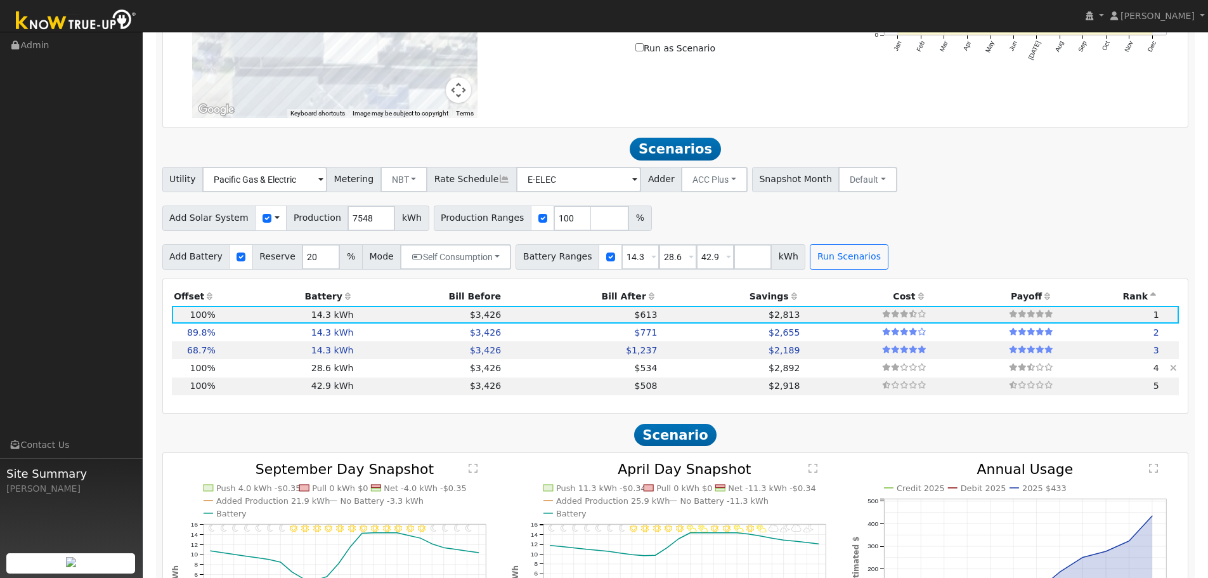
click at [862, 376] on td at bounding box center [865, 368] width 127 height 18
type input "$11,010"
type input "$8,209"
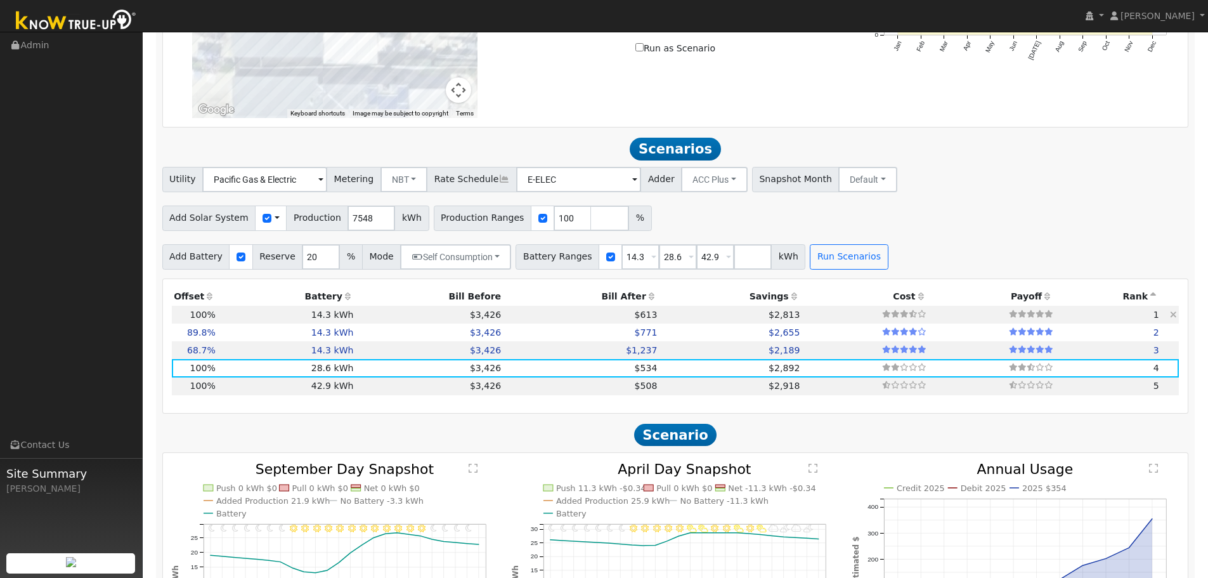
click at [708, 323] on td "$2,813" at bounding box center [730, 315] width 143 height 18
type input "$5,505"
type input "$6,558"
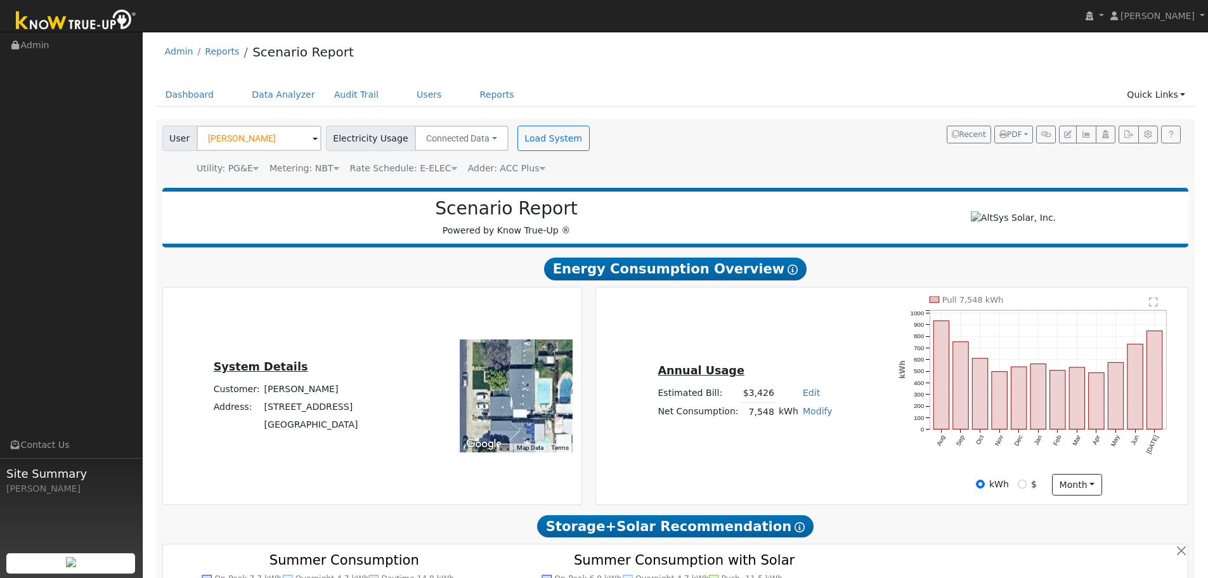
scroll to position [0, 0]
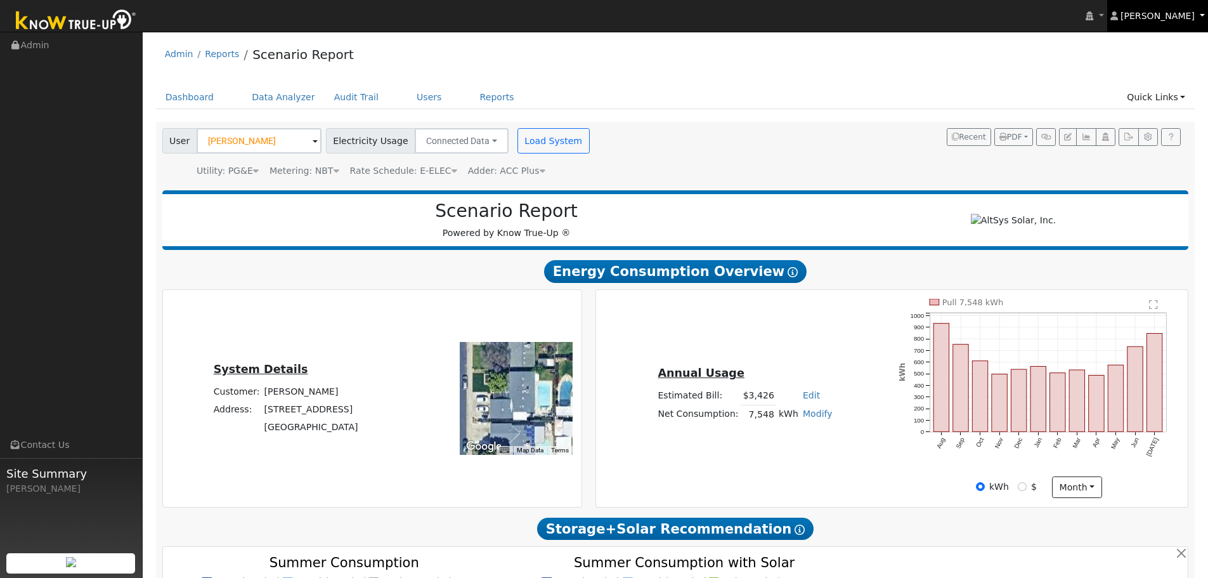
click at [1170, 19] on span "[PERSON_NAME]" at bounding box center [1157, 16] width 74 height 10
click at [1156, 155] on link "Log Out" at bounding box center [1155, 155] width 104 height 18
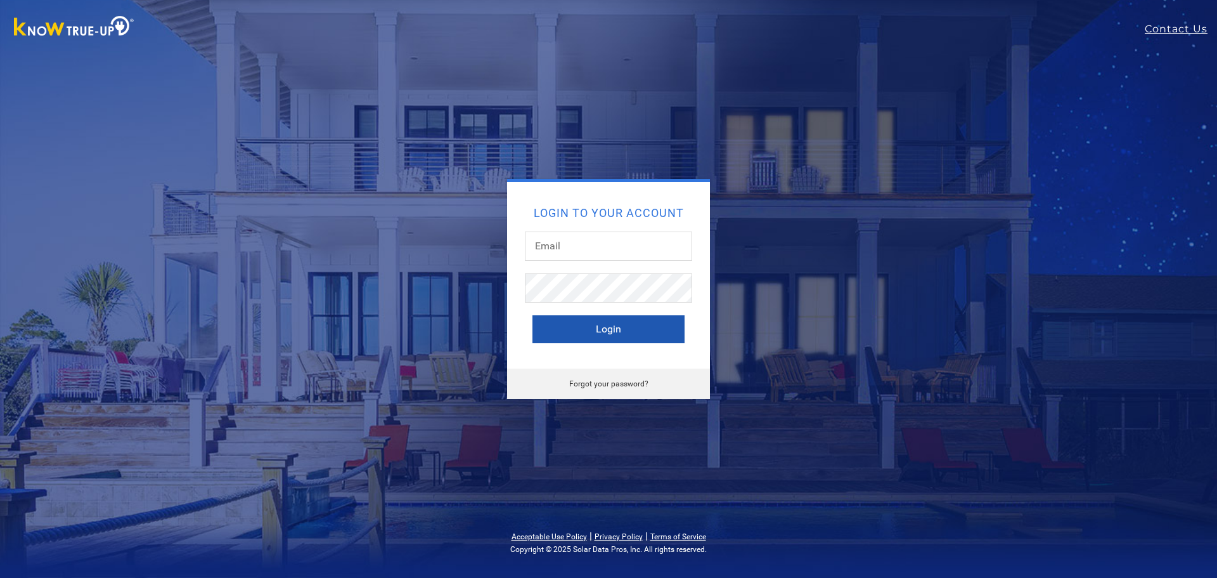
type input "eric@altsys.solar"
click at [668, 339] on button "Login" at bounding box center [609, 329] width 152 height 28
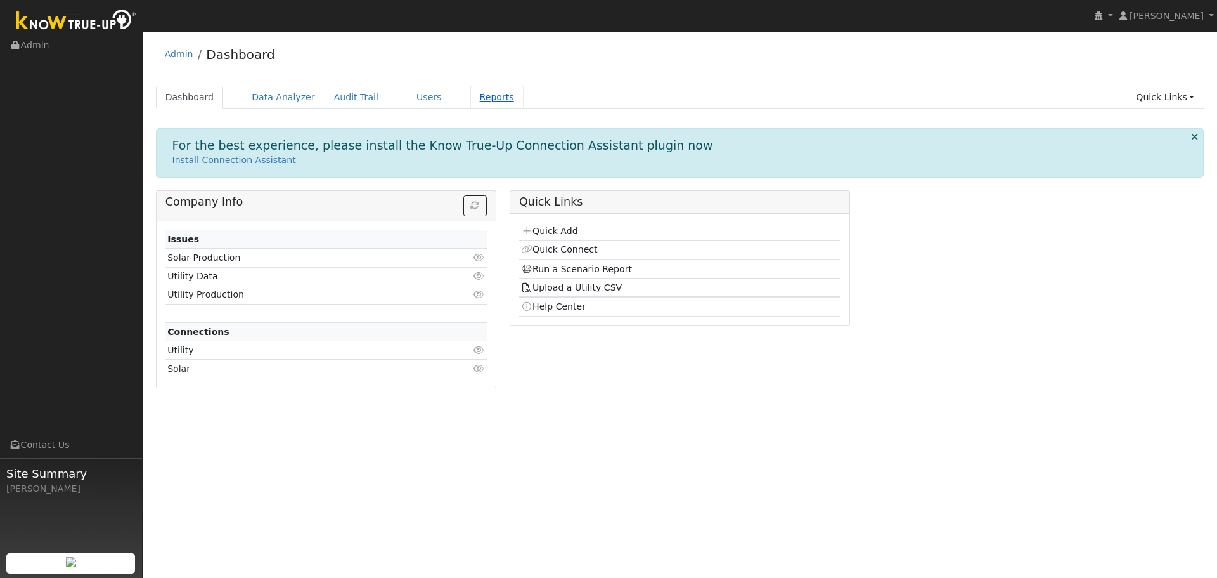
click at [472, 102] on link "Reports" at bounding box center [496, 97] width 53 height 23
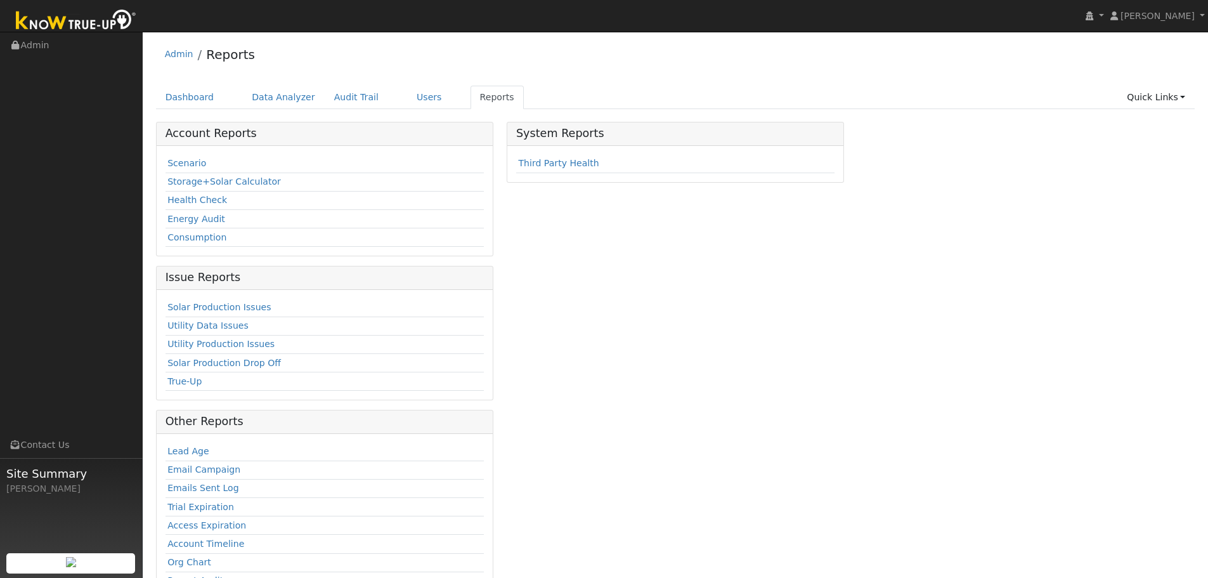
click at [571, 204] on div "System Reports Third Party Health" at bounding box center [675, 366] width 351 height 488
click at [185, 163] on link "Scenario" at bounding box center [186, 163] width 39 height 10
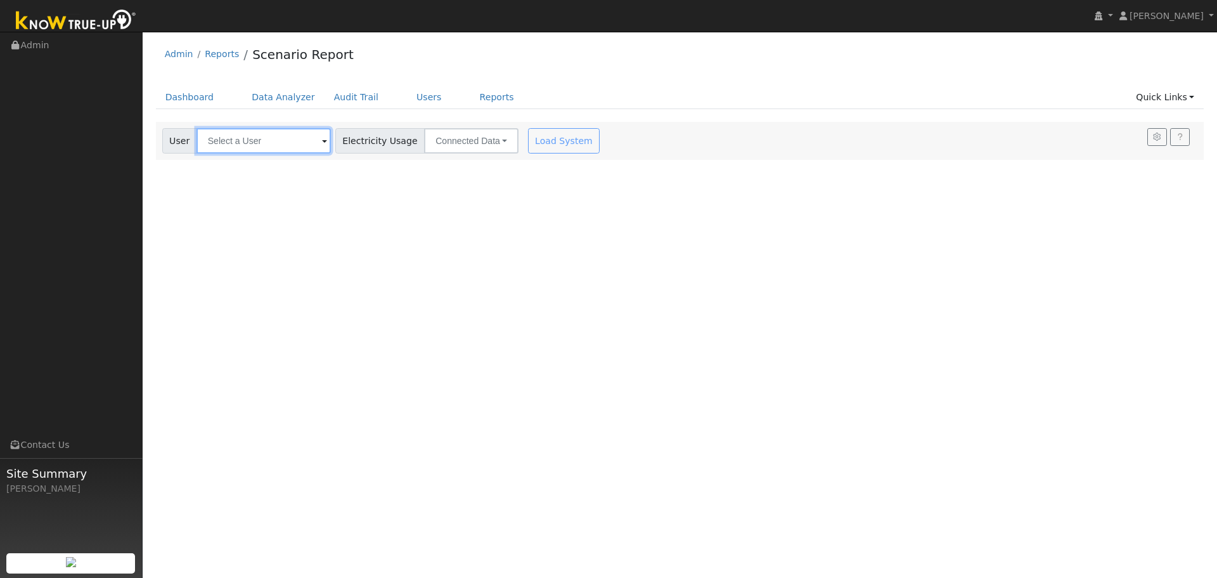
click at [276, 144] on input "text" at bounding box center [264, 140] width 134 height 25
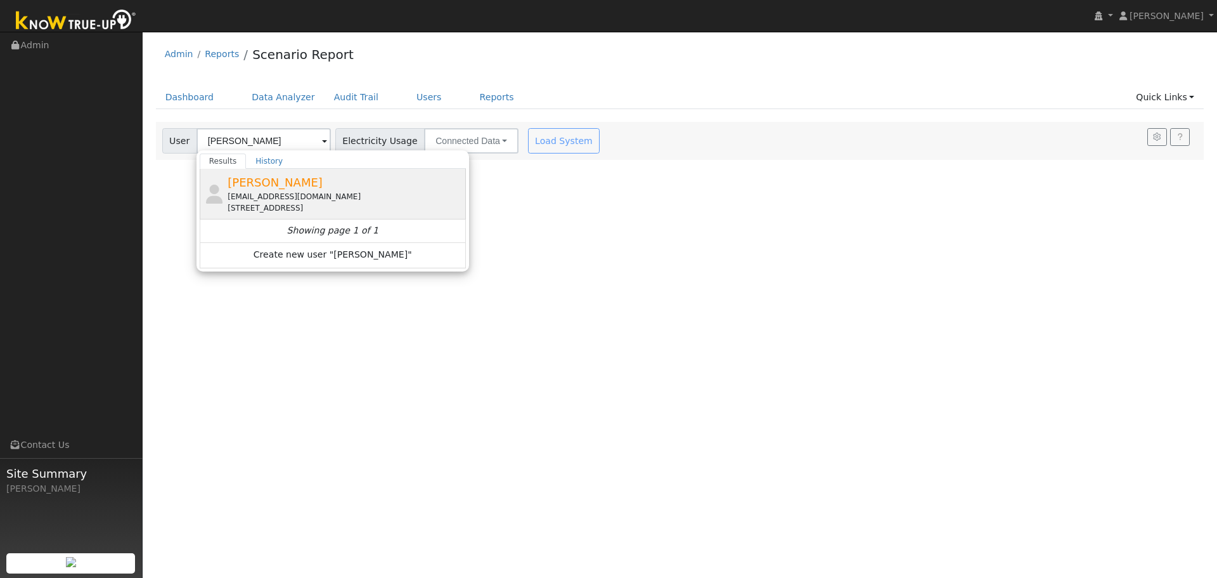
click at [323, 203] on div "[STREET_ADDRESS]" at bounding box center [345, 207] width 235 height 11
type input "[PERSON_NAME]"
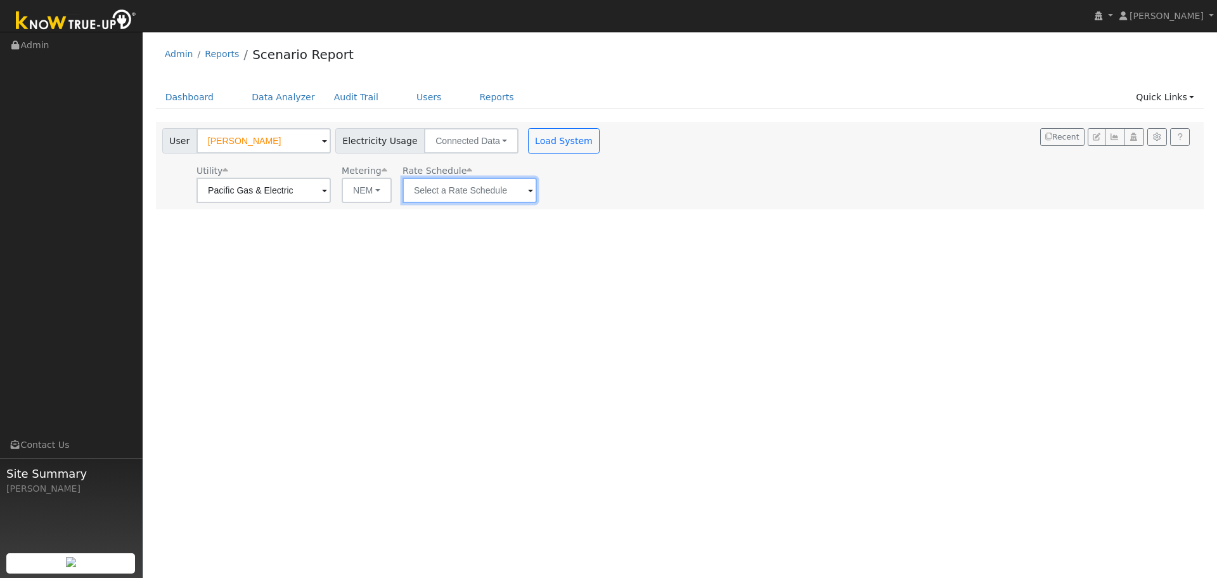
click at [331, 197] on input "text" at bounding box center [264, 190] width 134 height 25
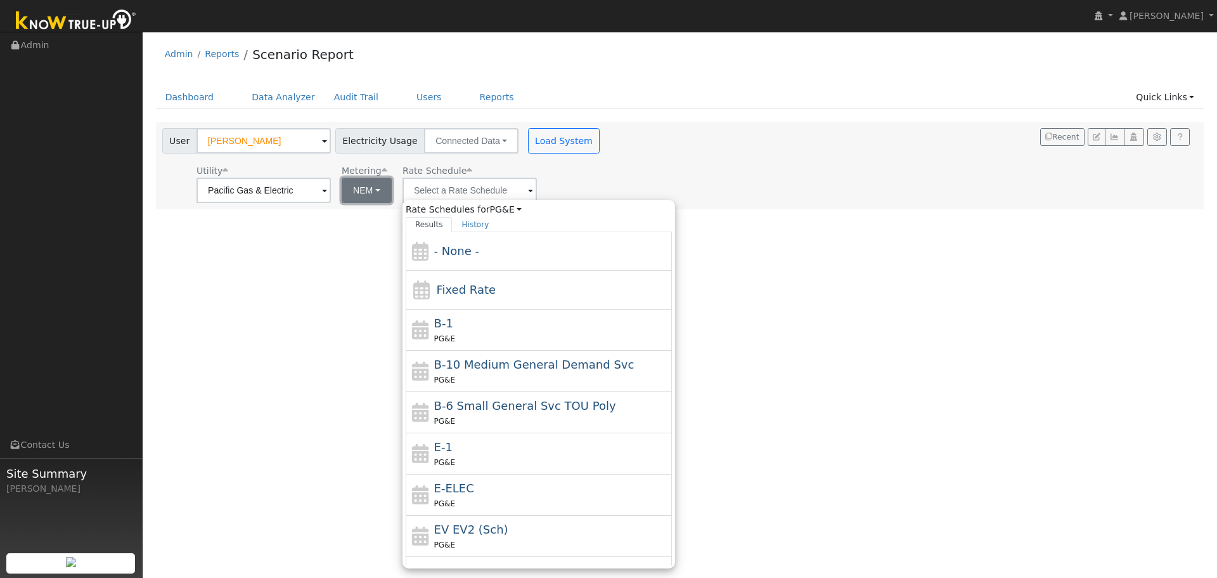
click at [358, 197] on button "NEM" at bounding box center [367, 190] width 50 height 25
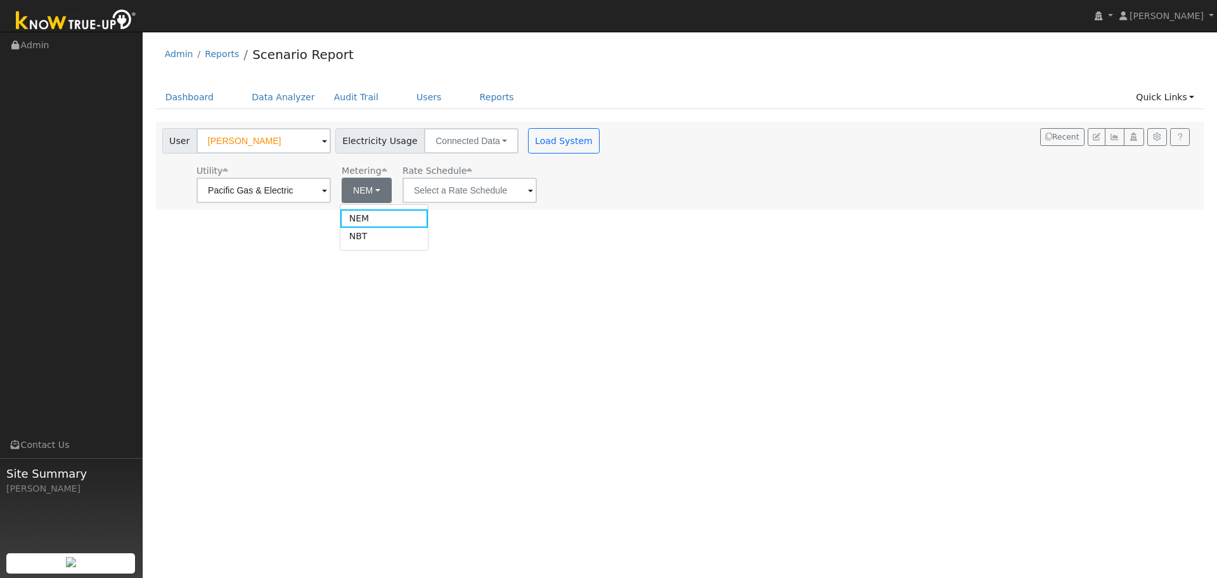
drag, startPoint x: 377, startPoint y: 242, endPoint x: 421, endPoint y: 221, distance: 48.5
click at [378, 242] on link "NBT" at bounding box center [384, 237] width 88 height 18
type input "E-ELEC"
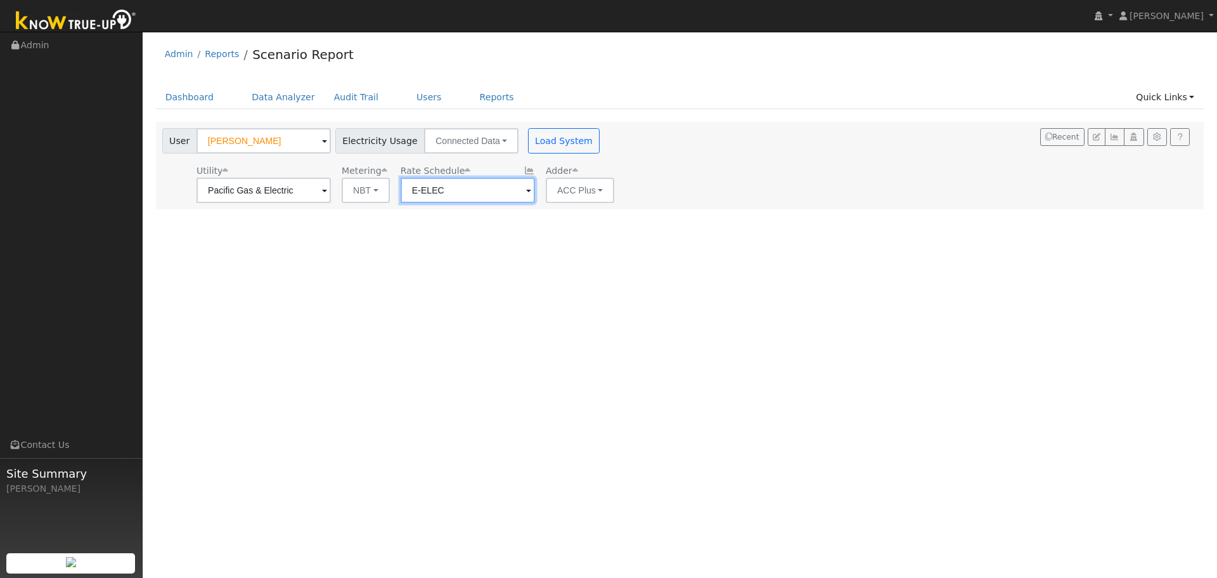
drag, startPoint x: 469, startPoint y: 195, endPoint x: 492, endPoint y: 195, distance: 22.8
click at [331, 195] on input "E-ELEC" at bounding box center [264, 190] width 134 height 25
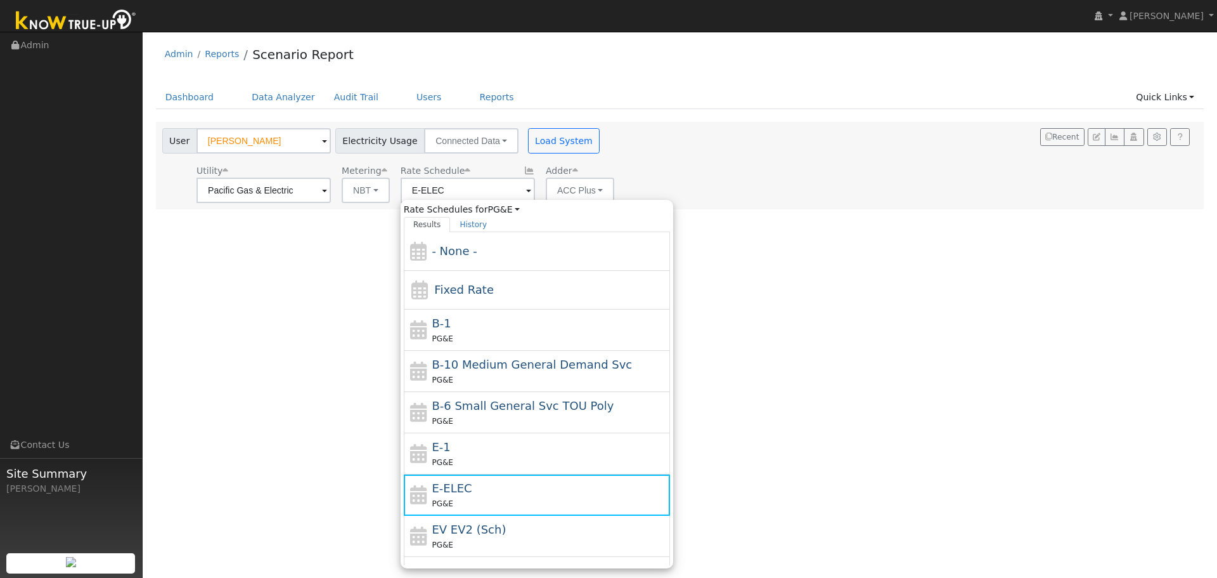
click at [741, 205] on div "User [PERSON_NAME] Account Default Account Default Account [STREET_ADDRESS] Pri…" at bounding box center [680, 165] width 1049 height 87
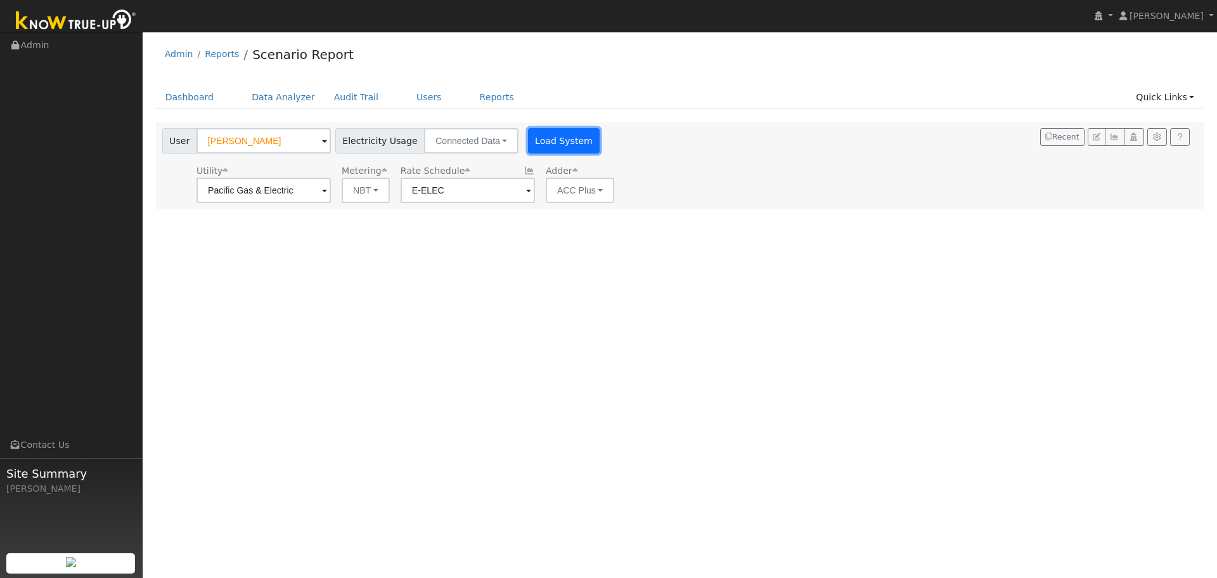
click at [560, 139] on button "Load System" at bounding box center [564, 140] width 72 height 25
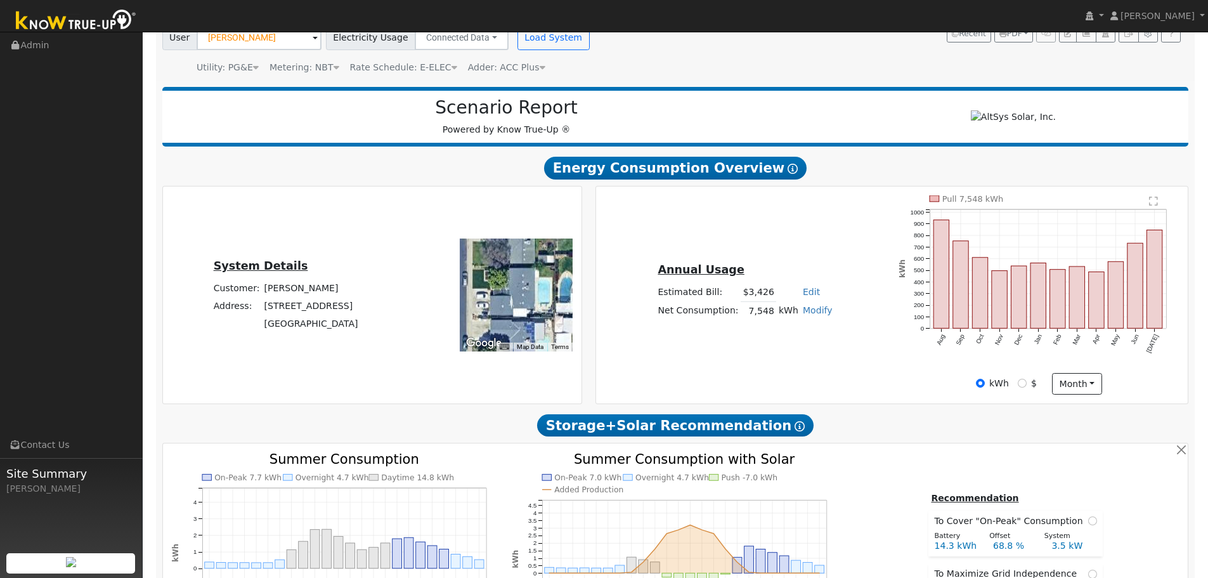
scroll to position [106, 0]
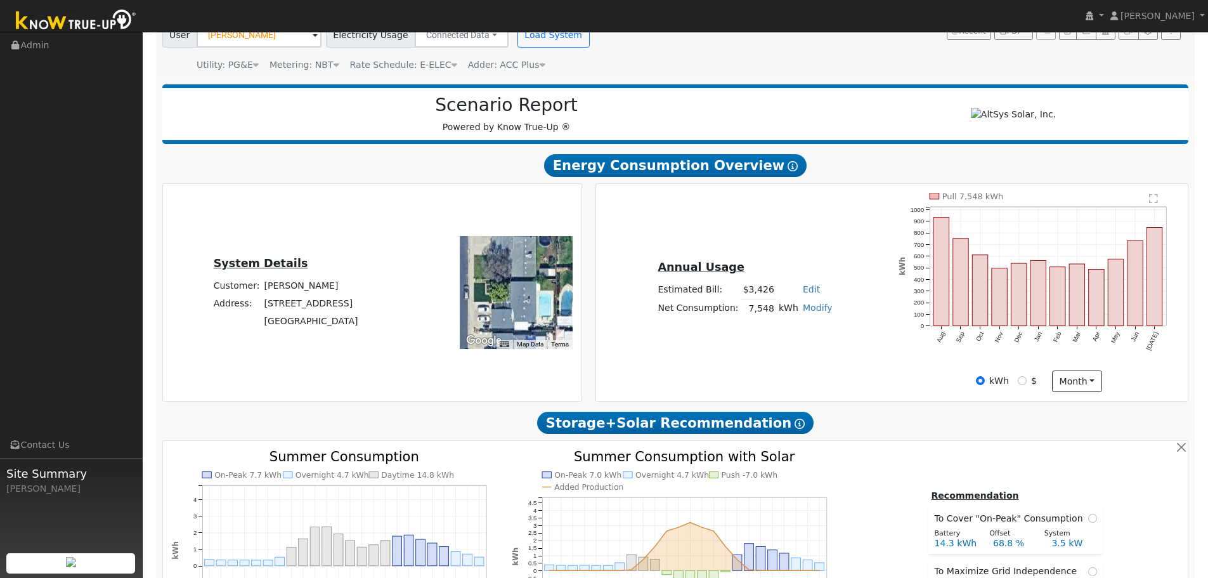
drag, startPoint x: 533, startPoint y: 294, endPoint x: 534, endPoint y: 312, distance: 18.5
click at [534, 312] on div at bounding box center [516, 292] width 113 height 113
